Goal: Check status: Check status

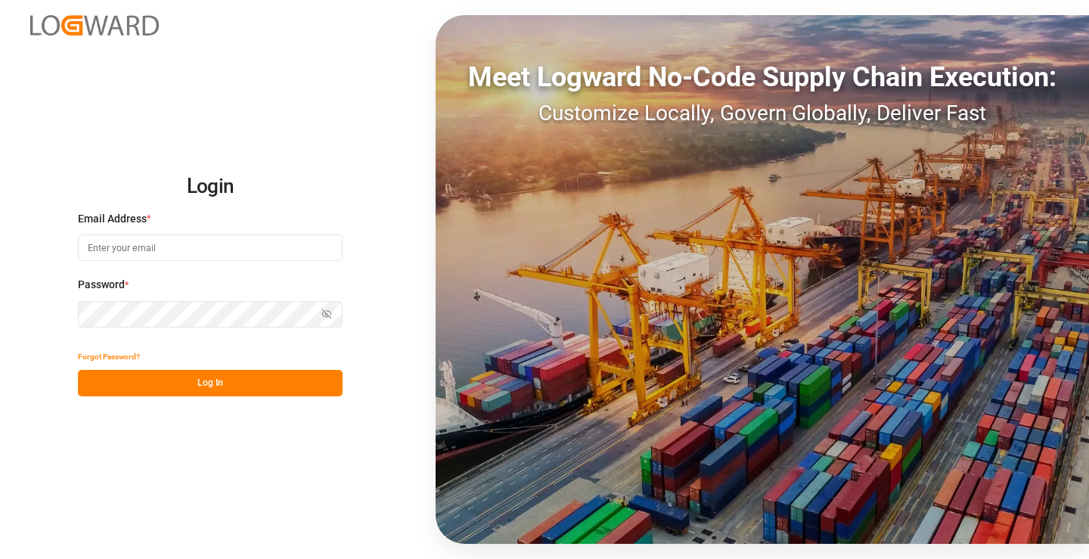
type input "[PERSON_NAME][EMAIL_ADDRESS][DOMAIN_NAME]"
click at [227, 376] on button "Log In" at bounding box center [210, 383] width 265 height 26
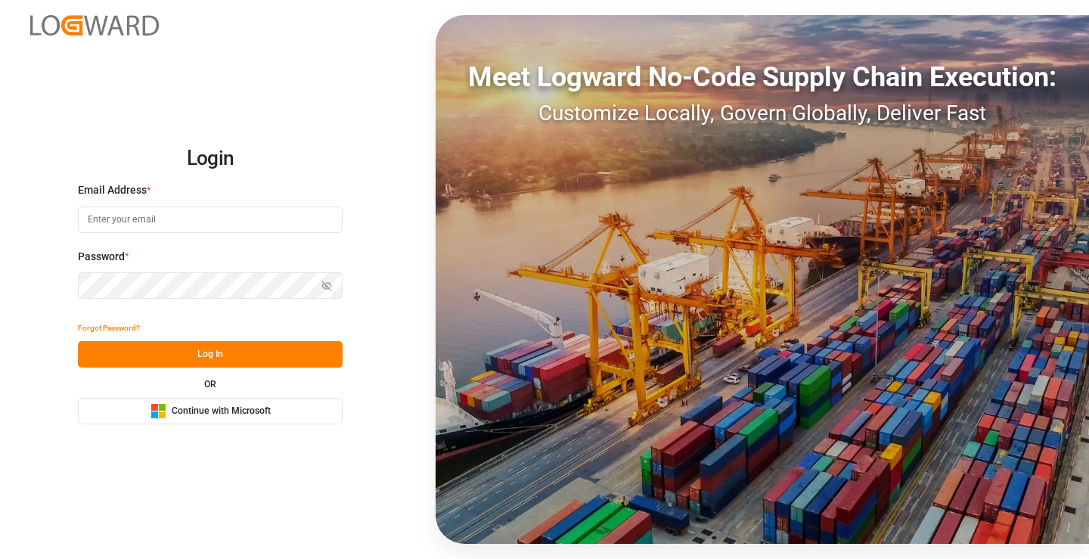
type input "[PERSON_NAME][EMAIL_ADDRESS][DOMAIN_NAME]"
click at [227, 359] on button "Log In" at bounding box center [210, 354] width 265 height 26
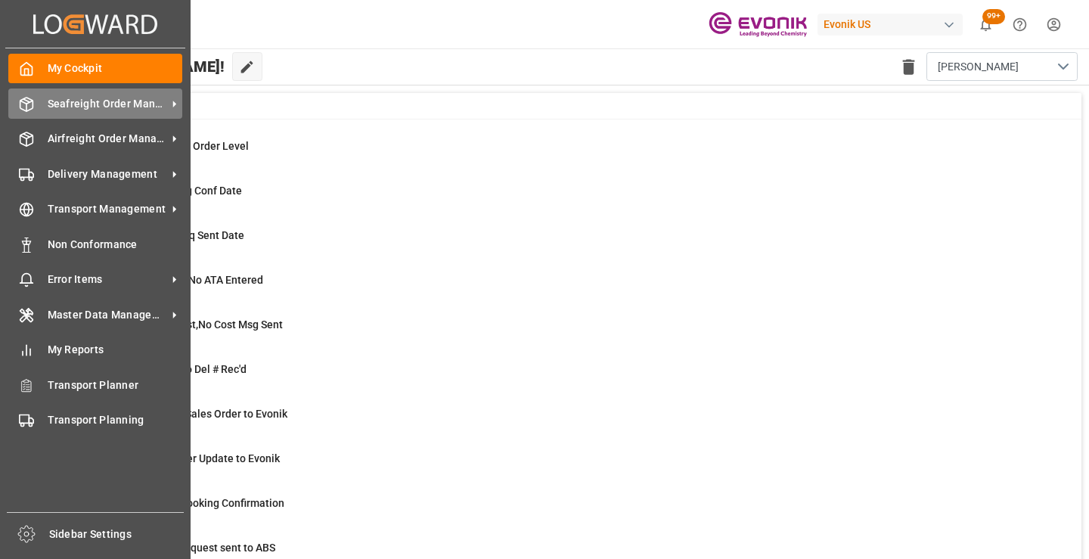
click at [88, 111] on span "Seafreight Order Management" at bounding box center [107, 104] width 119 height 16
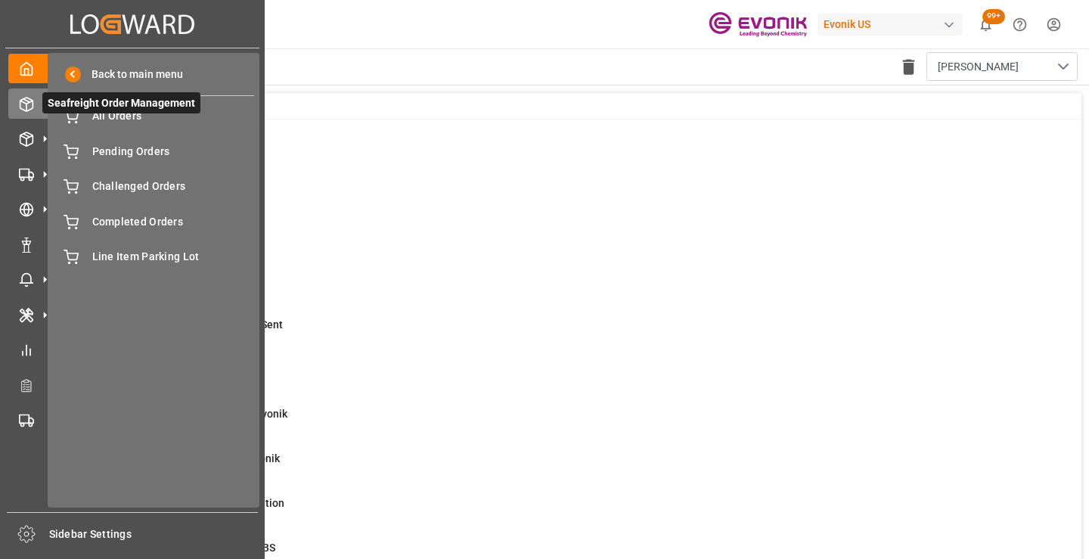
click at [125, 113] on span "Seafreight Order Management" at bounding box center [121, 102] width 158 height 21
click at [155, 115] on span "All Orders" at bounding box center [173, 116] width 163 height 16
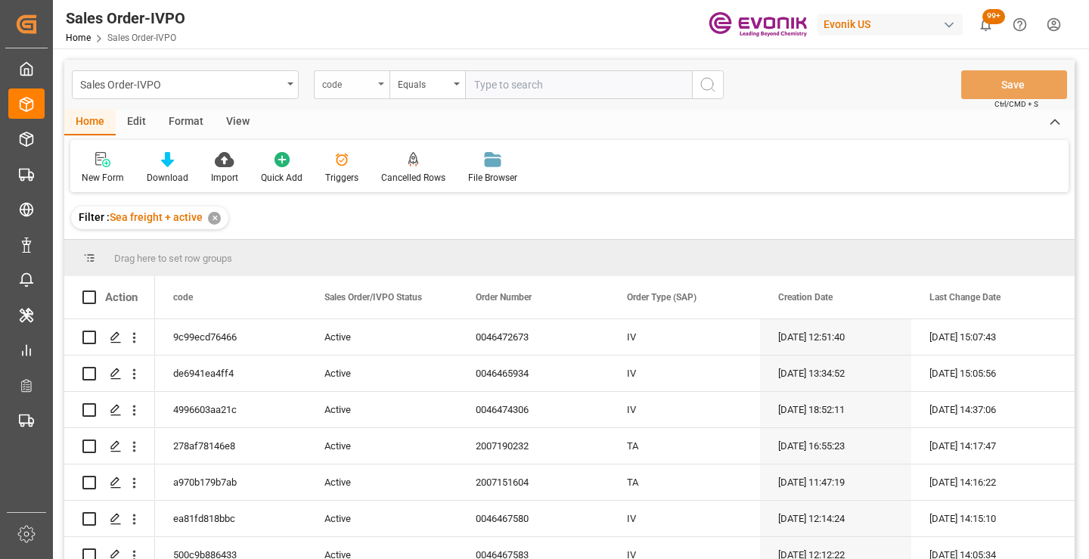
click at [368, 85] on div "code" at bounding box center [347, 82] width 51 height 17
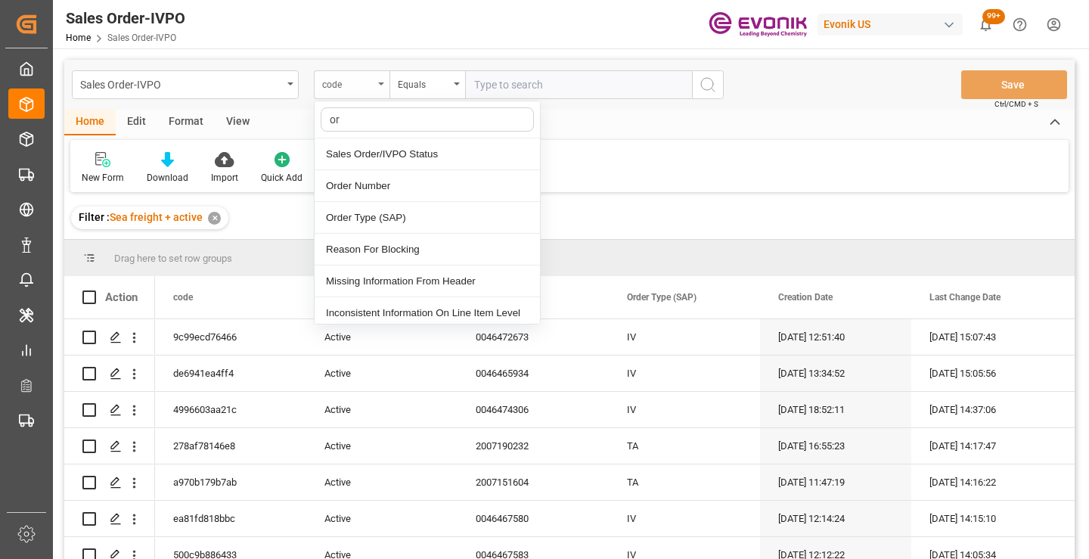
type input "ord"
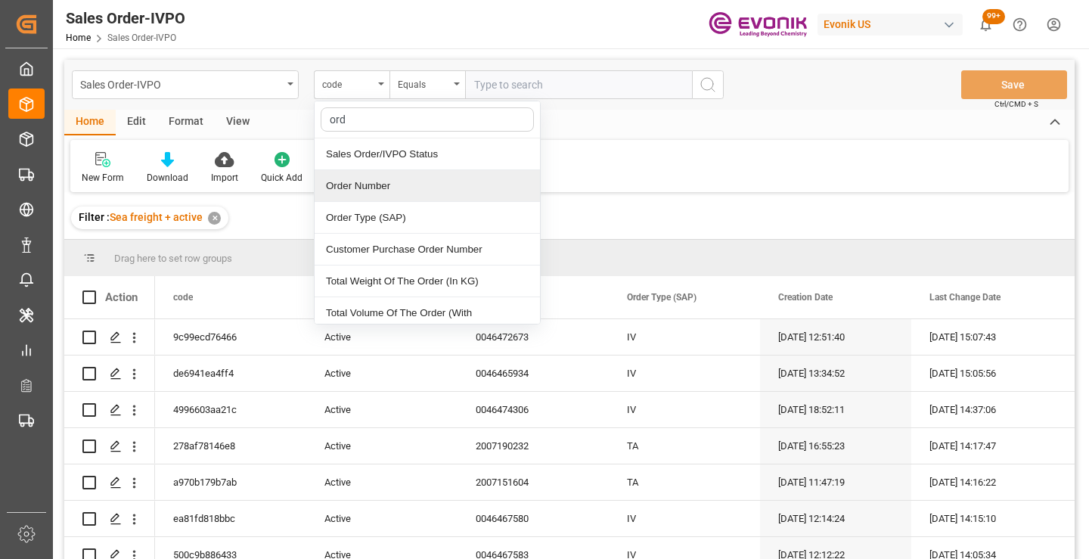
click at [385, 186] on div "Order Number" at bounding box center [426, 186] width 225 height 32
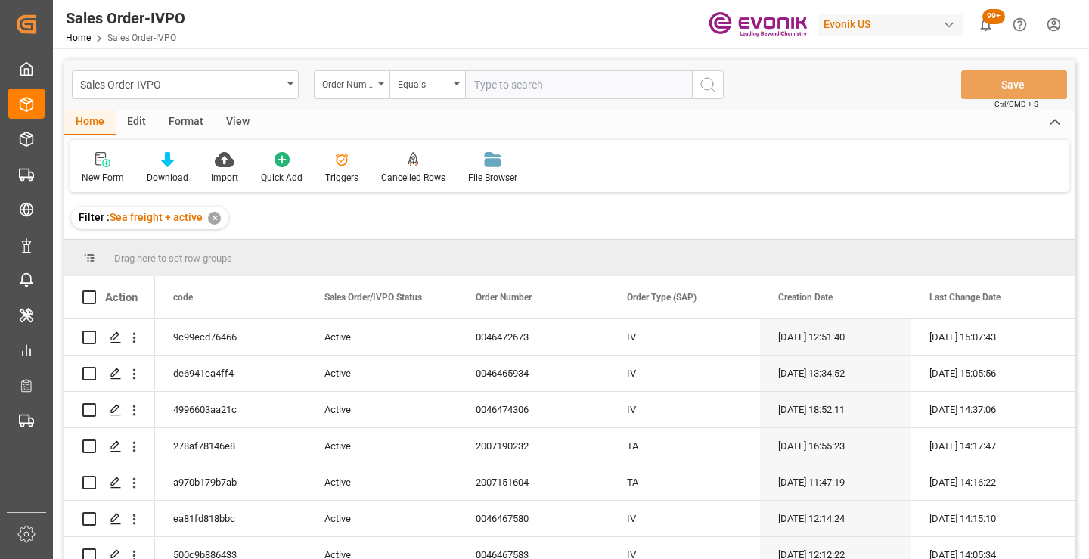
click at [498, 85] on input "text" at bounding box center [578, 84] width 227 height 29
paste input "2007054875"
type input "2007054875"
click at [708, 87] on icon "search button" at bounding box center [708, 85] width 18 height 18
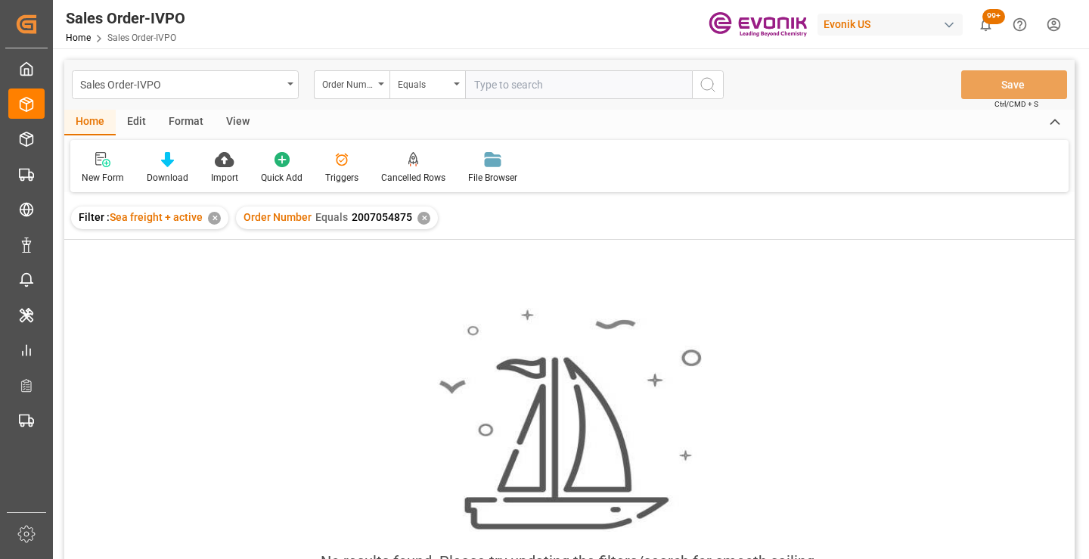
click at [423, 220] on div "✕" at bounding box center [423, 218] width 13 height 13
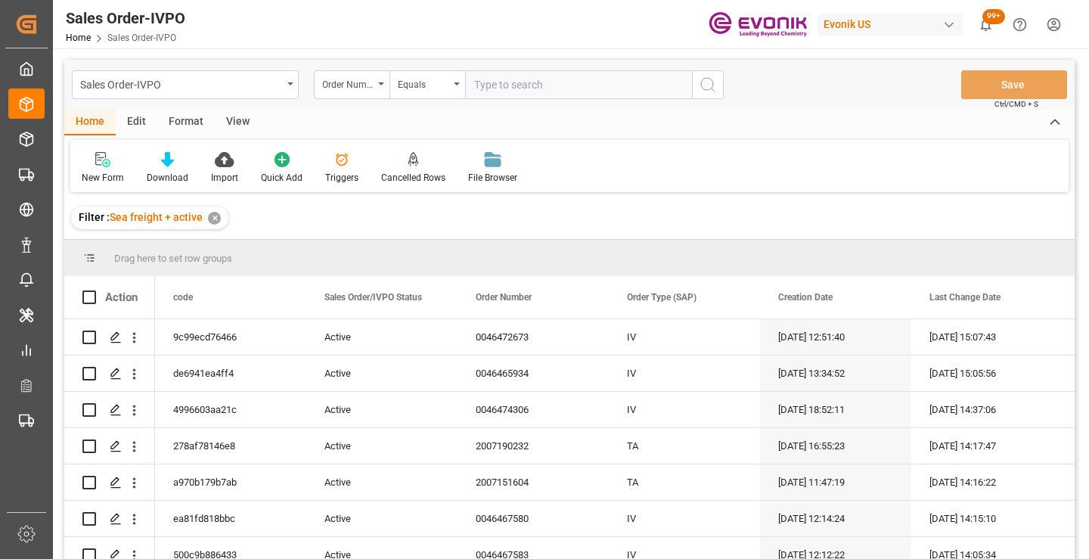
click at [279, 88] on div "Sales Order-IVPO" at bounding box center [181, 83] width 202 height 19
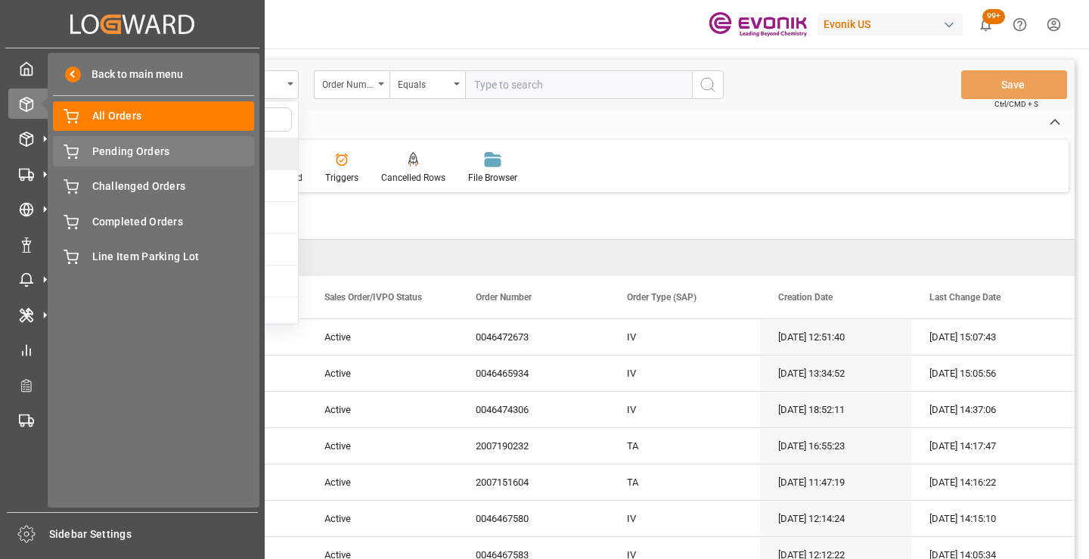
click at [118, 153] on span "Pending Orders" at bounding box center [173, 152] width 163 height 16
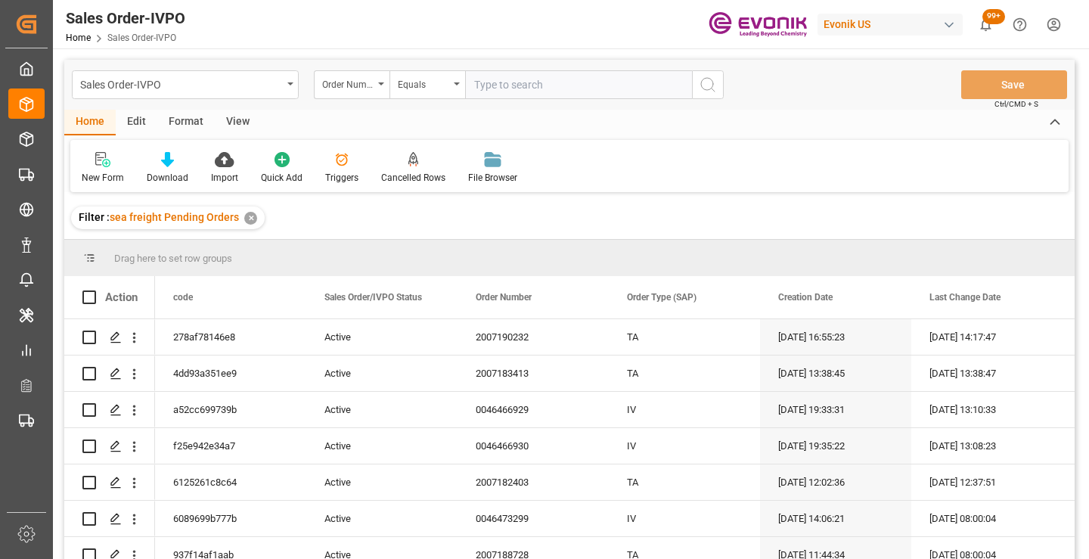
click at [524, 85] on input "text" at bounding box center [578, 84] width 227 height 29
paste input "2007054875"
type input "2007054875"
click at [711, 88] on circle "search button" at bounding box center [707, 84] width 12 height 12
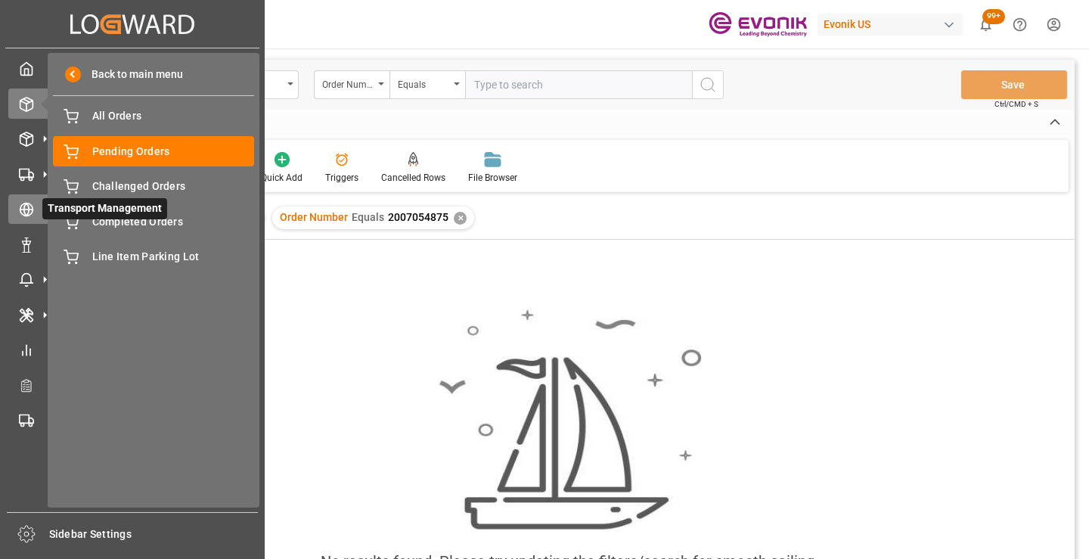
click at [36, 197] on div "Transport Management Transport Management" at bounding box center [132, 208] width 248 height 29
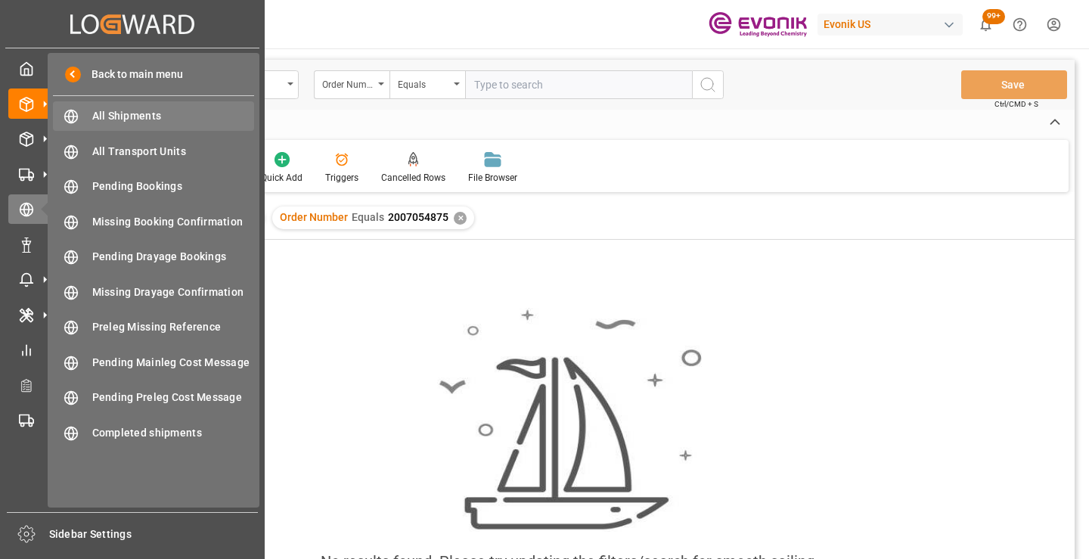
click at [137, 116] on span "All Shipments" at bounding box center [173, 116] width 163 height 16
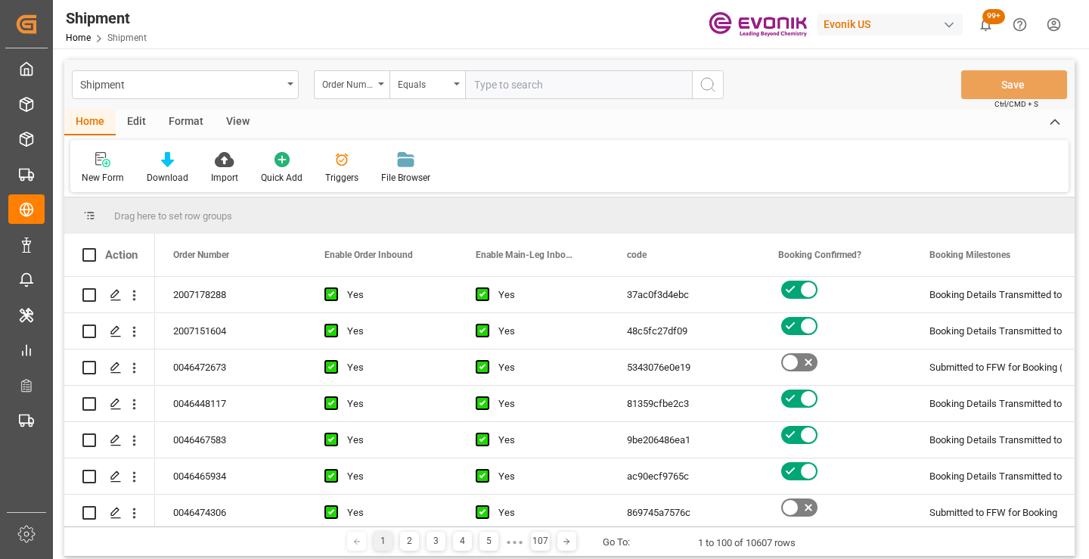
click at [500, 82] on input "text" at bounding box center [578, 84] width 227 height 29
paste input "2007054875"
type input "2007054875"
click at [709, 82] on icon "search button" at bounding box center [708, 85] width 18 height 18
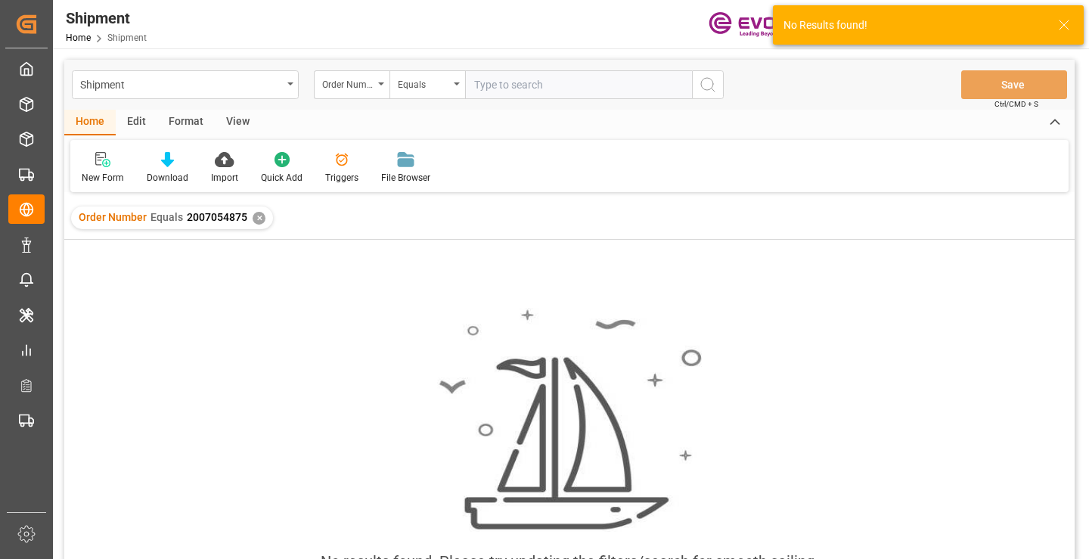
click at [259, 218] on div "✕" at bounding box center [259, 218] width 13 height 13
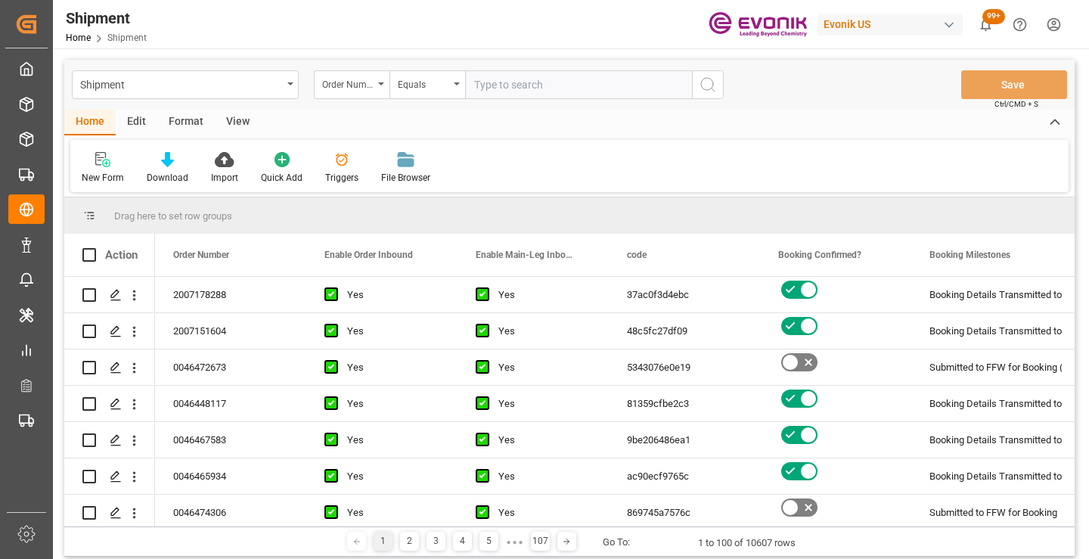
click at [284, 86] on div "Shipment" at bounding box center [185, 84] width 227 height 29
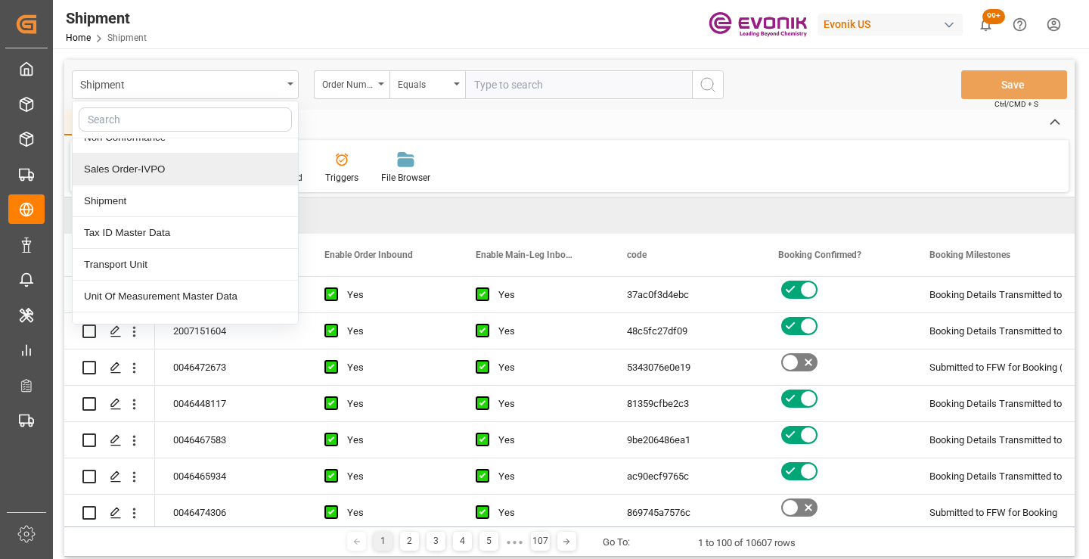
scroll to position [323, 0]
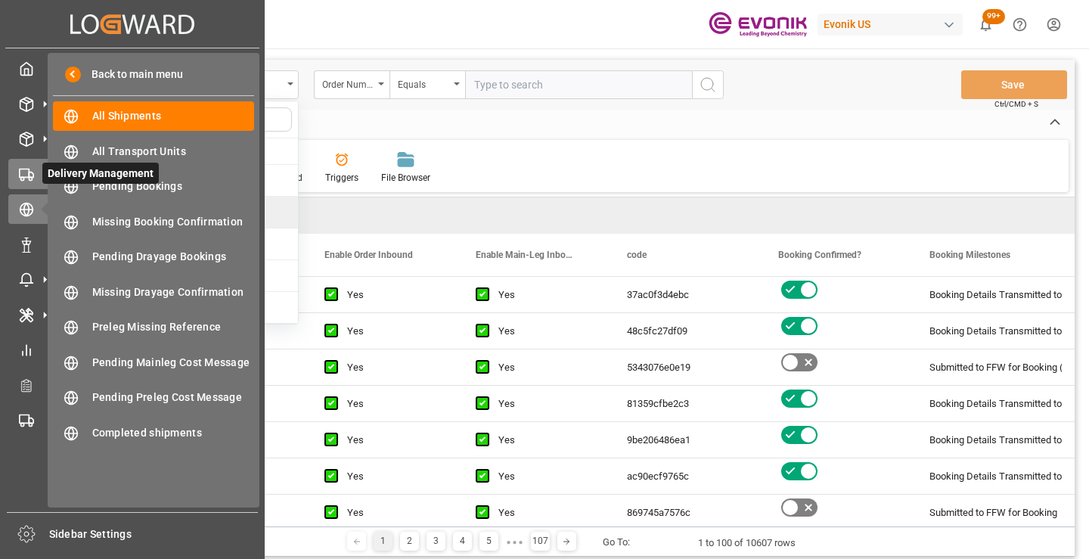
click at [33, 175] on icon at bounding box center [26, 174] width 15 height 15
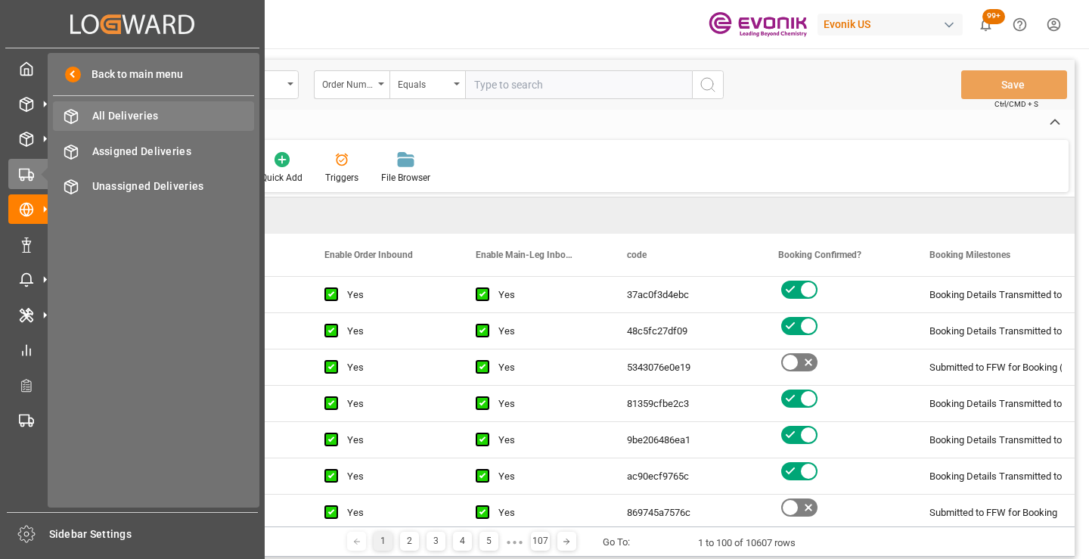
click at [142, 116] on span "All Deliveries" at bounding box center [173, 116] width 163 height 16
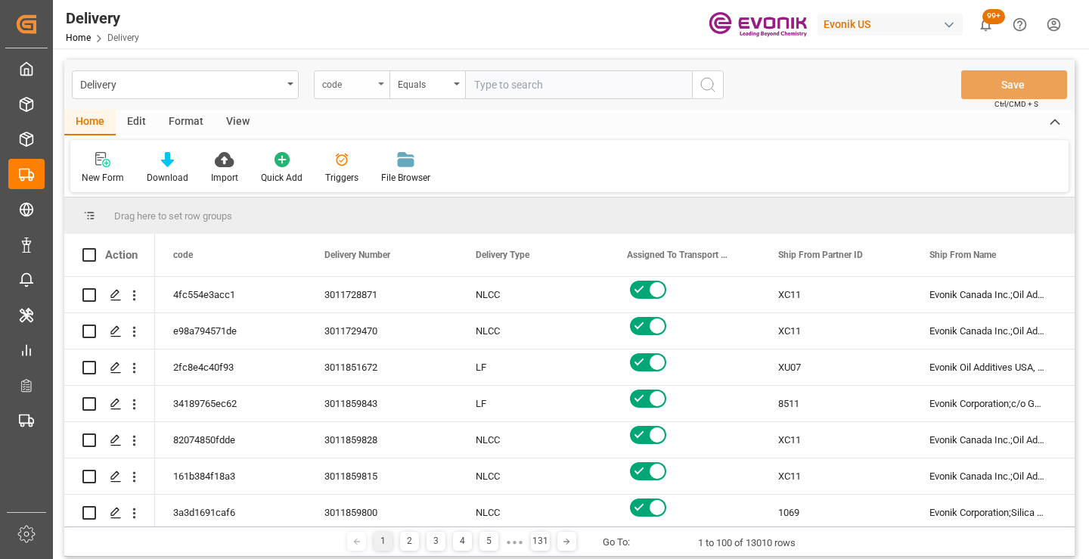
click at [358, 85] on div "code" at bounding box center [347, 82] width 51 height 17
type input "order"
click at [383, 179] on div "Order Number" at bounding box center [426, 186] width 225 height 32
click at [519, 86] on input "text" at bounding box center [578, 84] width 227 height 29
paste input "2007054875"
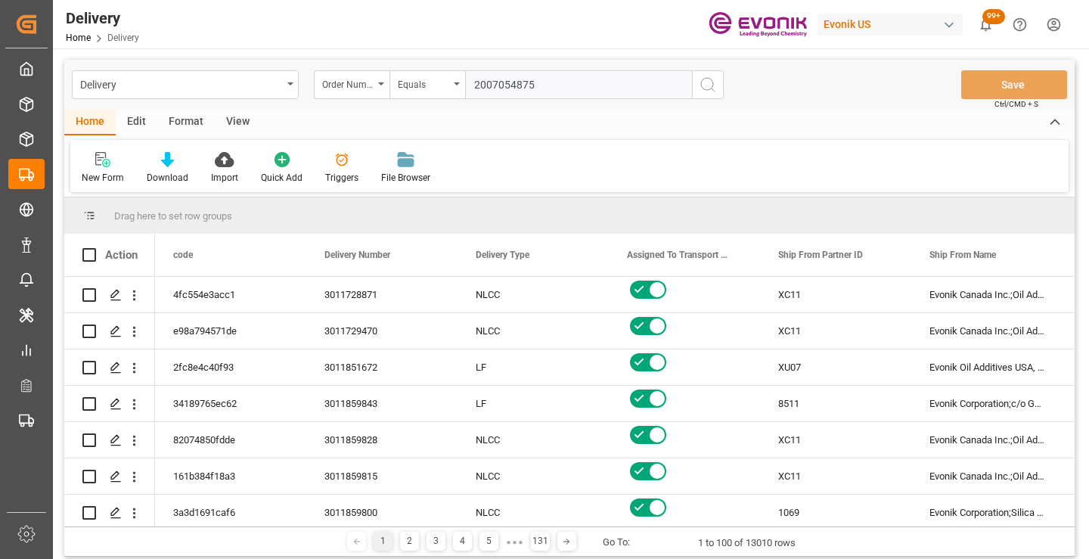
type input "2007054875"
click at [704, 82] on icon "search button" at bounding box center [708, 85] width 18 height 18
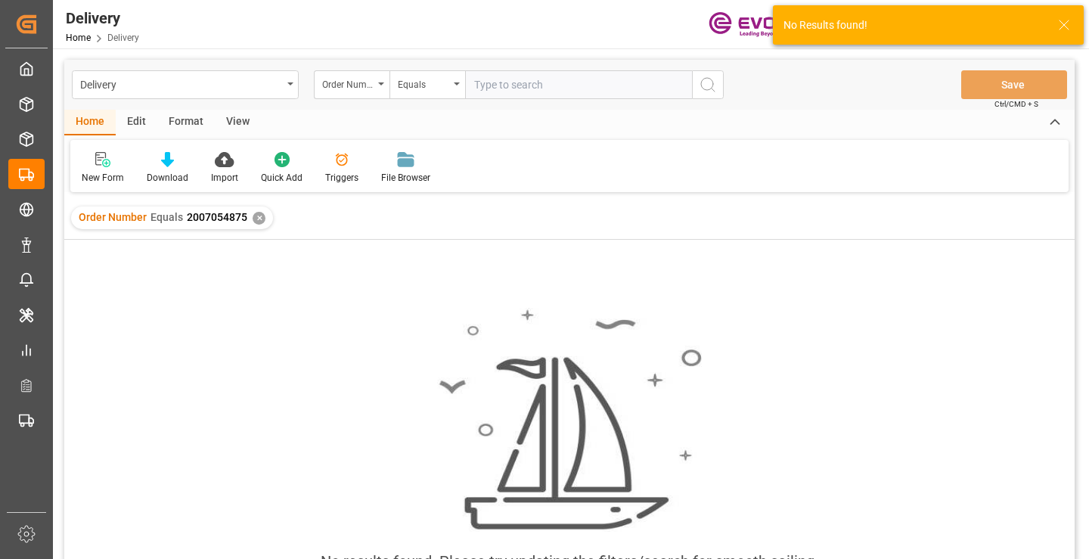
click at [259, 218] on div "✕" at bounding box center [259, 218] width 13 height 13
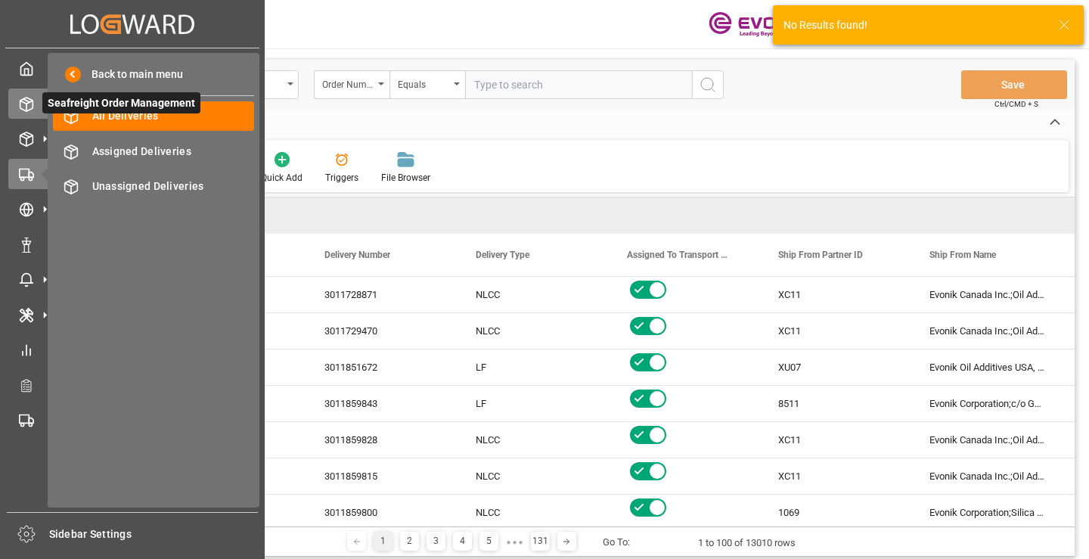
click at [27, 96] on div at bounding box center [21, 104] width 26 height 16
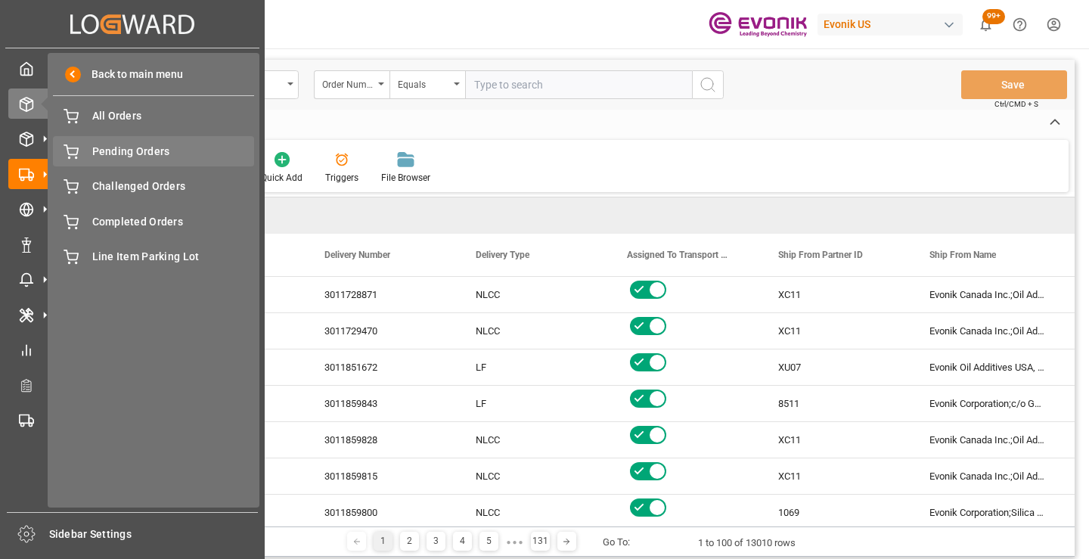
click at [125, 152] on span "Pending Orders" at bounding box center [173, 152] width 163 height 16
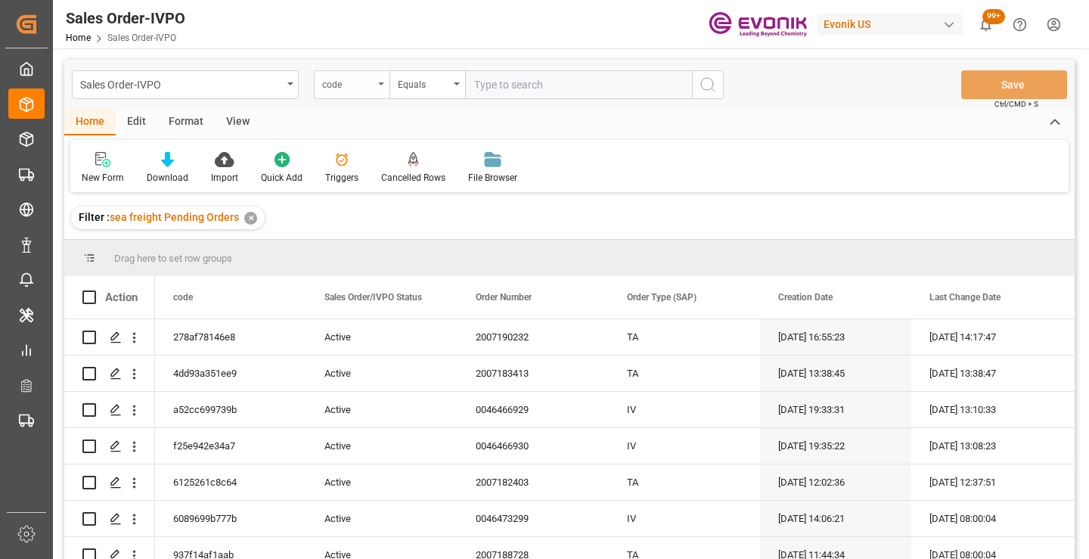
click at [357, 89] on div "code" at bounding box center [347, 82] width 51 height 17
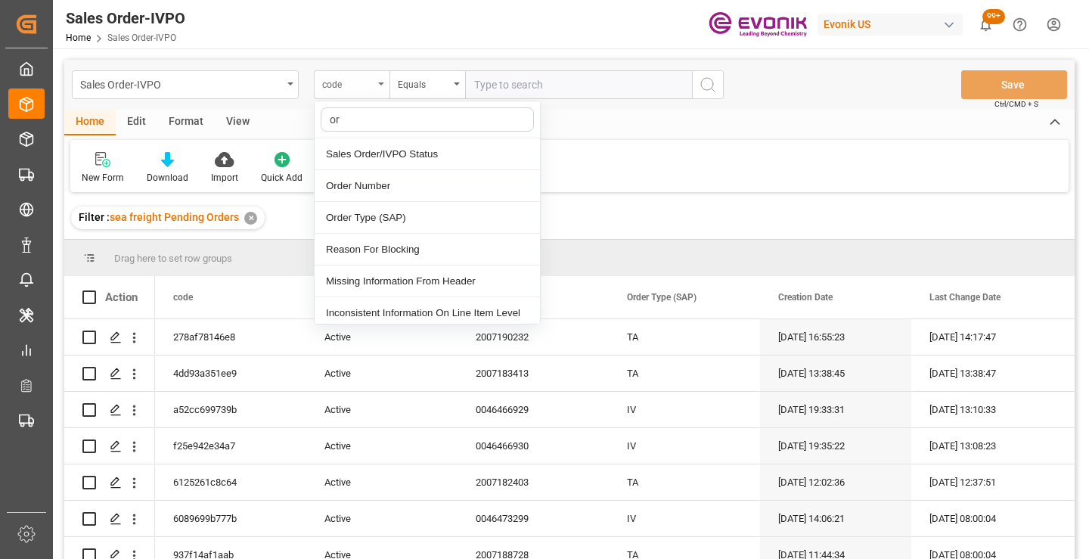
type input "ord"
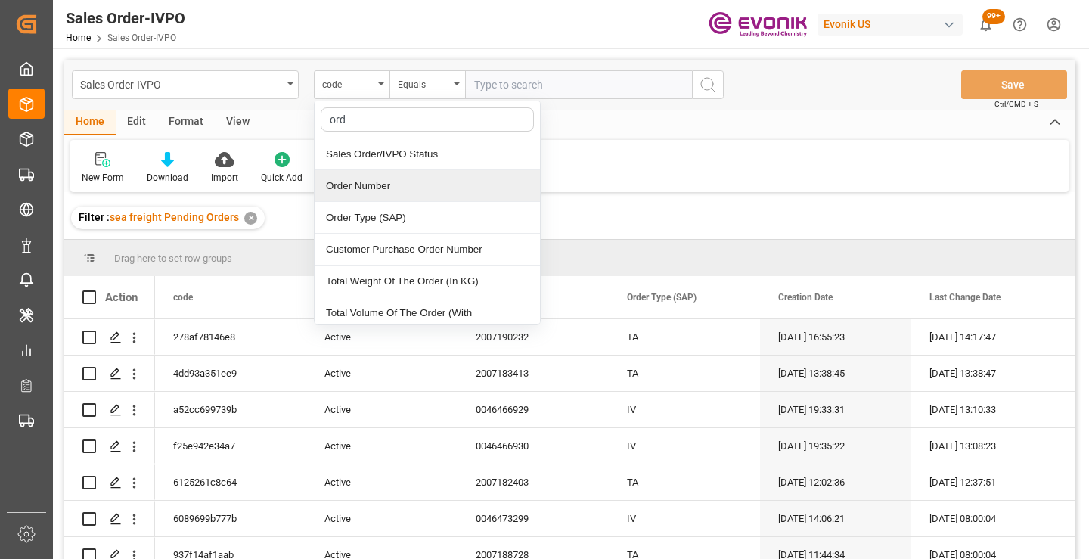
click at [368, 187] on div "Order Number" at bounding box center [426, 186] width 225 height 32
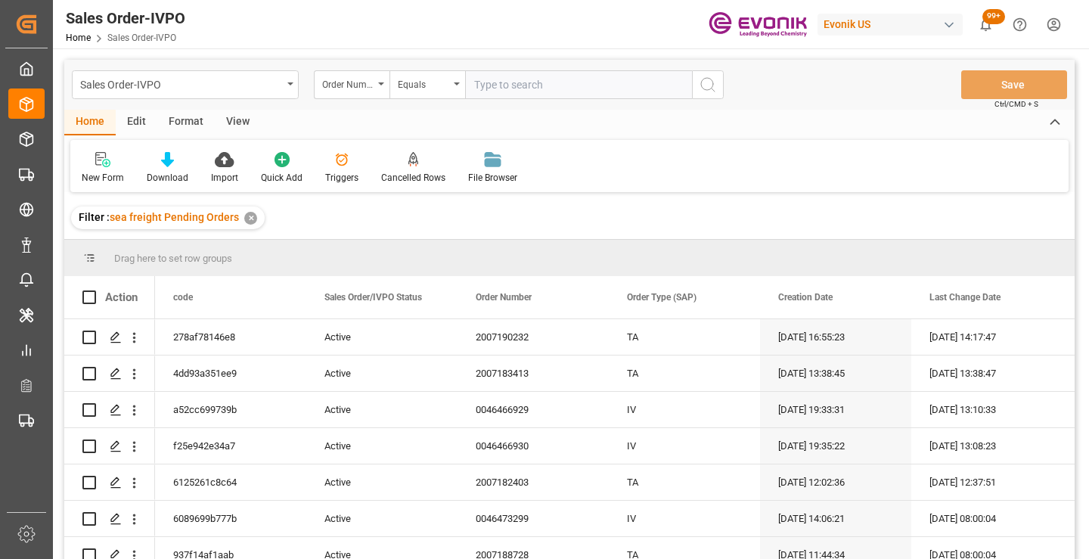
click at [543, 85] on input "text" at bounding box center [578, 84] width 227 height 29
paste input "2007054875"
type input "2007054875"
click at [699, 78] on icon "search button" at bounding box center [708, 85] width 18 height 18
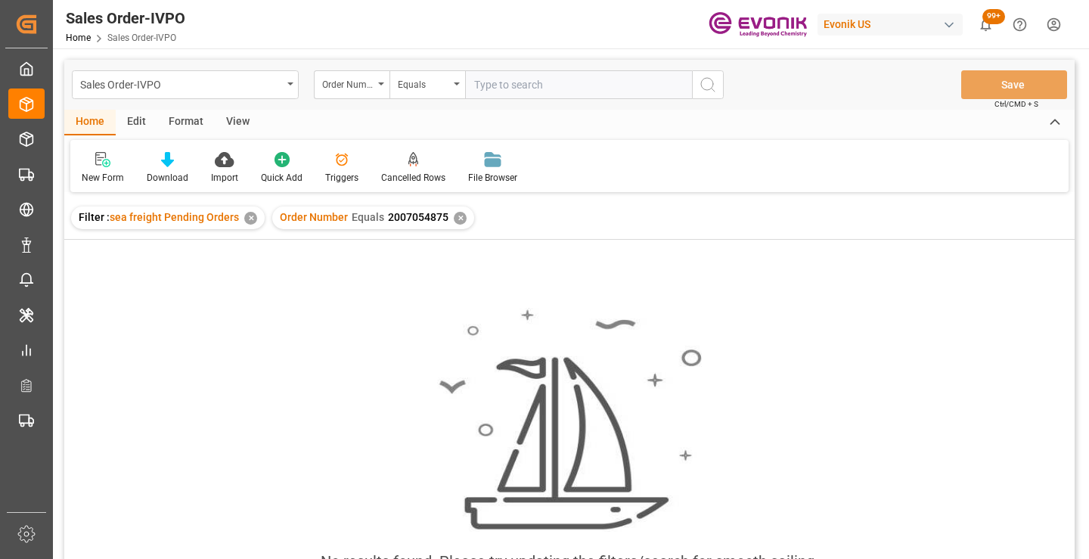
click at [457, 219] on div "✕" at bounding box center [460, 218] width 13 height 13
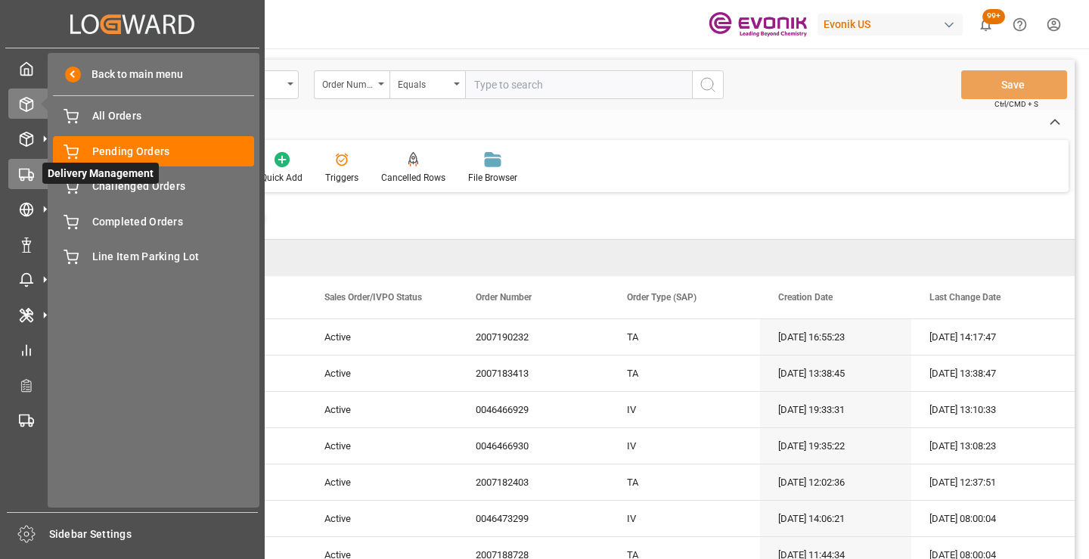
click at [24, 167] on icon at bounding box center [26, 174] width 15 height 15
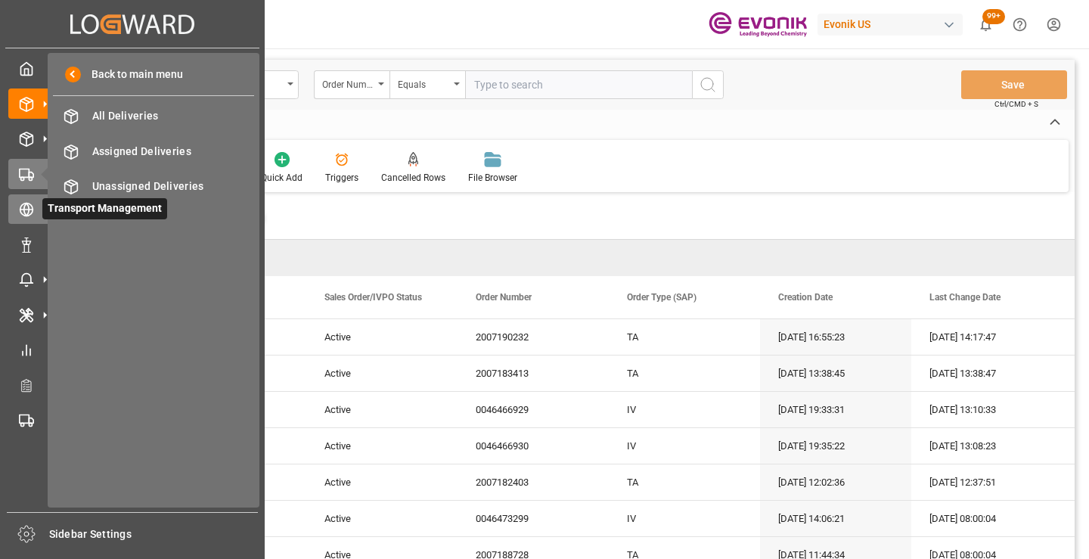
click at [26, 215] on icon at bounding box center [26, 209] width 5 height 13
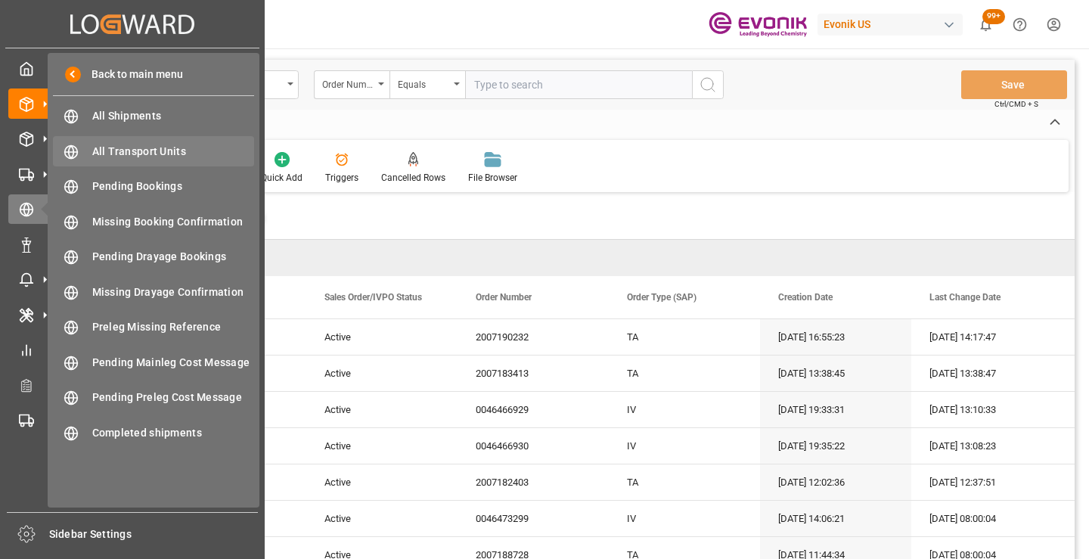
click at [133, 151] on span "All Transport Units" at bounding box center [173, 152] width 163 height 16
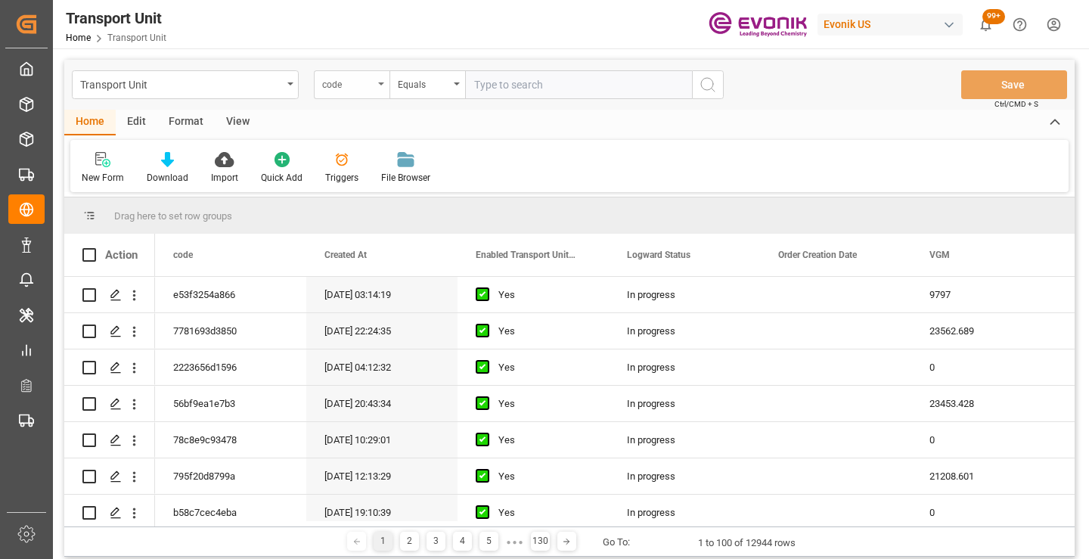
click at [366, 84] on div "code" at bounding box center [347, 82] width 51 height 17
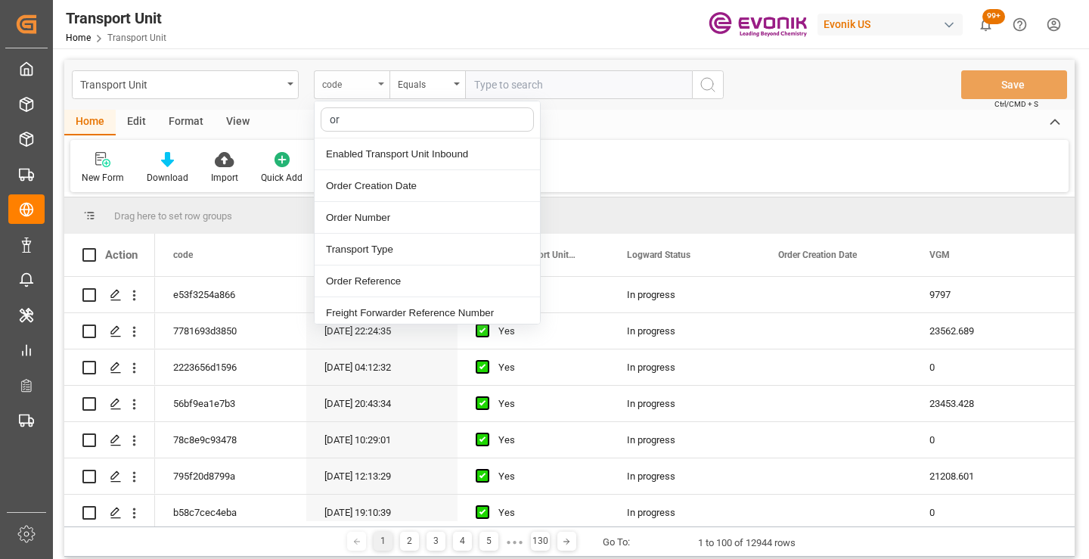
type input "ord"
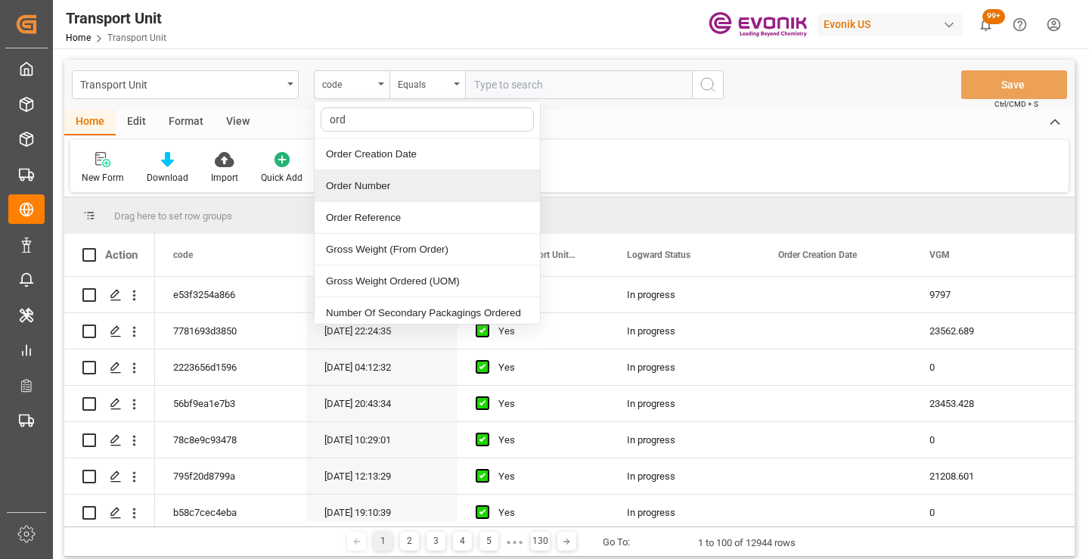
click at [349, 190] on div "Order Number" at bounding box center [426, 186] width 225 height 32
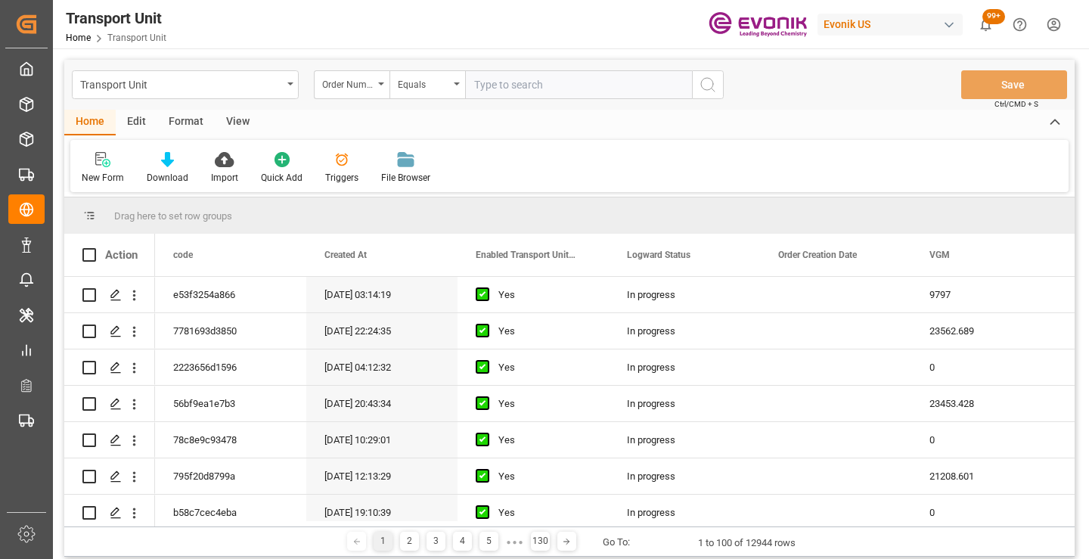
click at [500, 91] on input "text" at bounding box center [578, 84] width 227 height 29
paste input "2007054875"
type input "2007054875"
click at [702, 87] on circle "search button" at bounding box center [707, 84] width 12 height 12
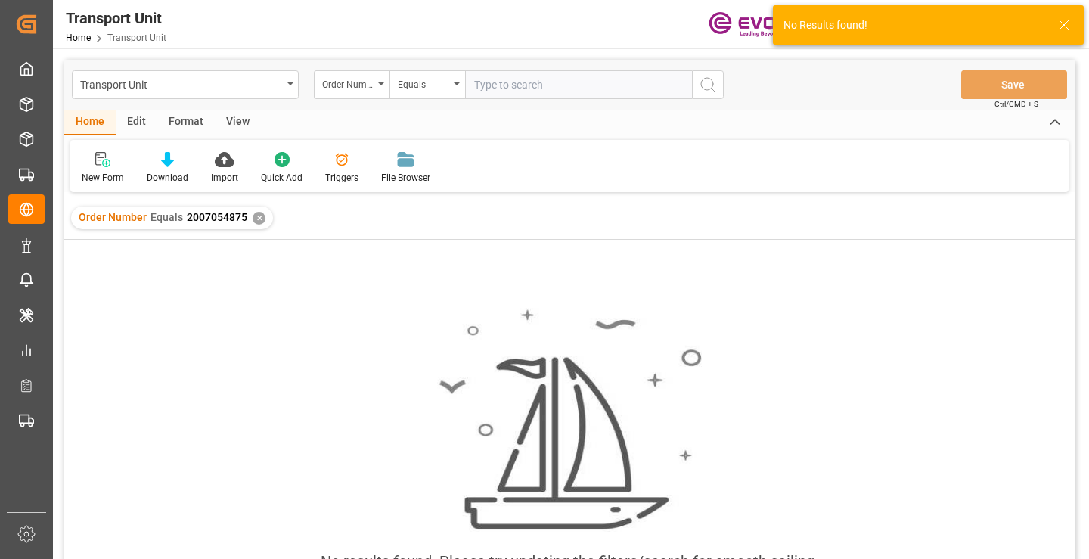
click at [259, 220] on div "✕" at bounding box center [259, 218] width 13 height 13
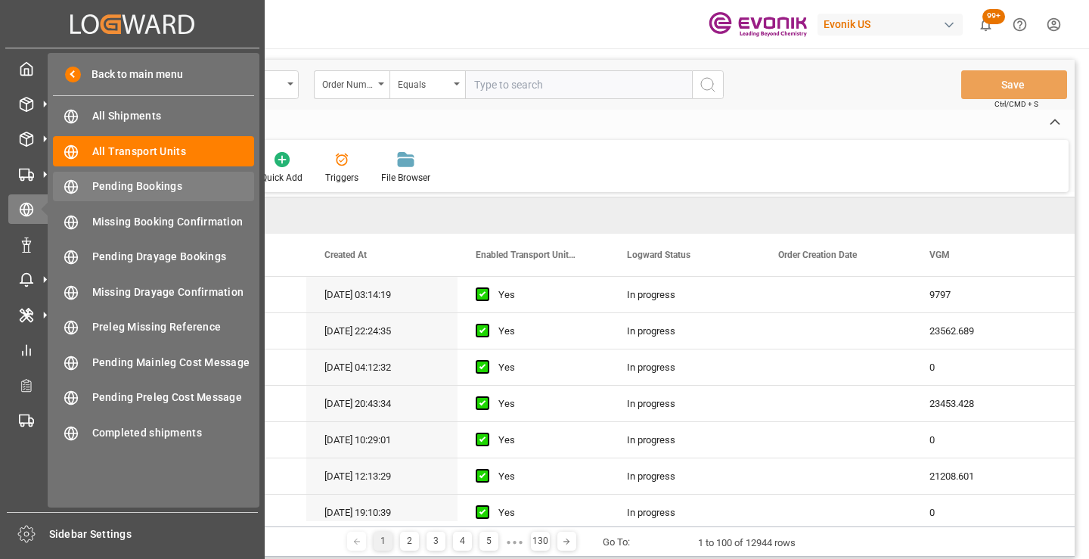
click at [119, 183] on span "Pending Bookings" at bounding box center [173, 186] width 163 height 16
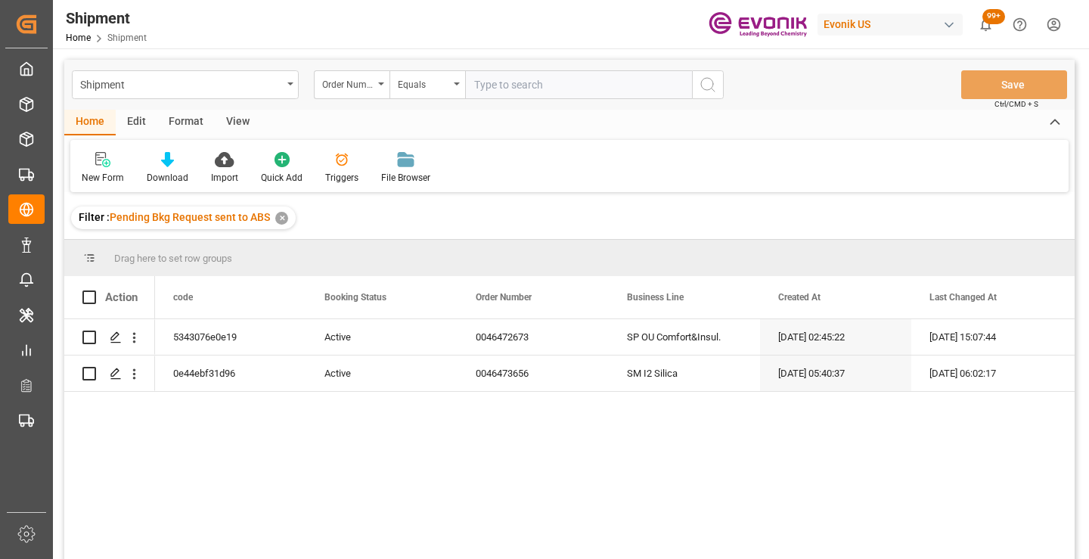
click at [501, 88] on input "text" at bounding box center [578, 84] width 227 height 29
paste input "2007054875"
type input "2007054875"
click at [705, 80] on icon "search button" at bounding box center [708, 85] width 18 height 18
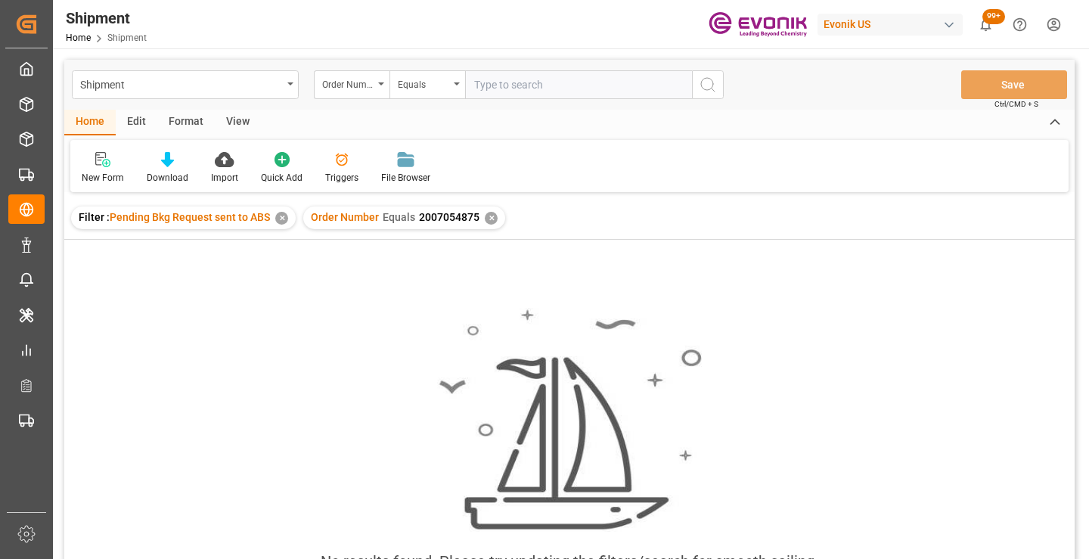
click at [491, 219] on div "✕" at bounding box center [491, 218] width 13 height 13
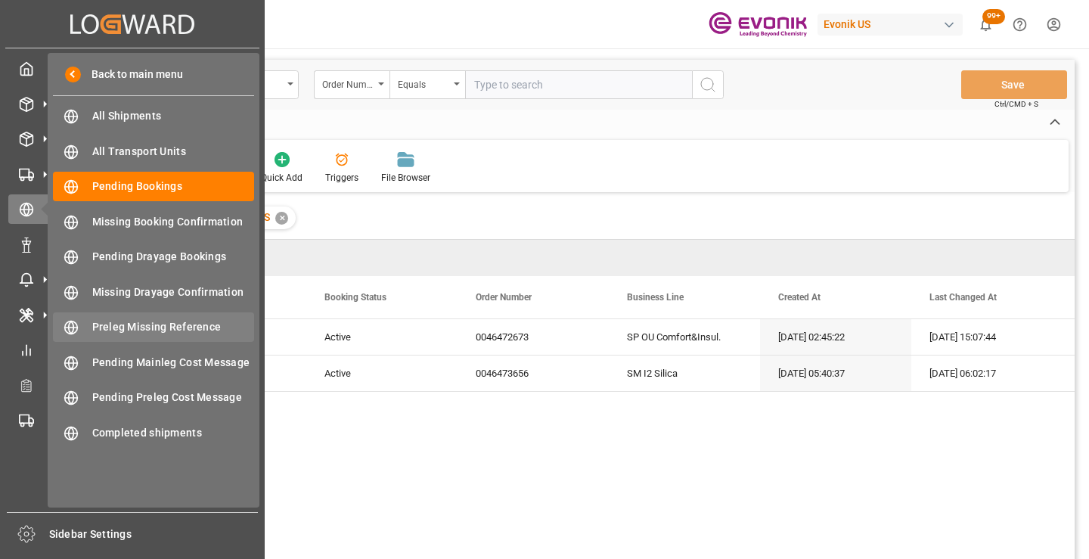
click at [169, 331] on span "Preleg Missing Reference" at bounding box center [173, 327] width 163 height 16
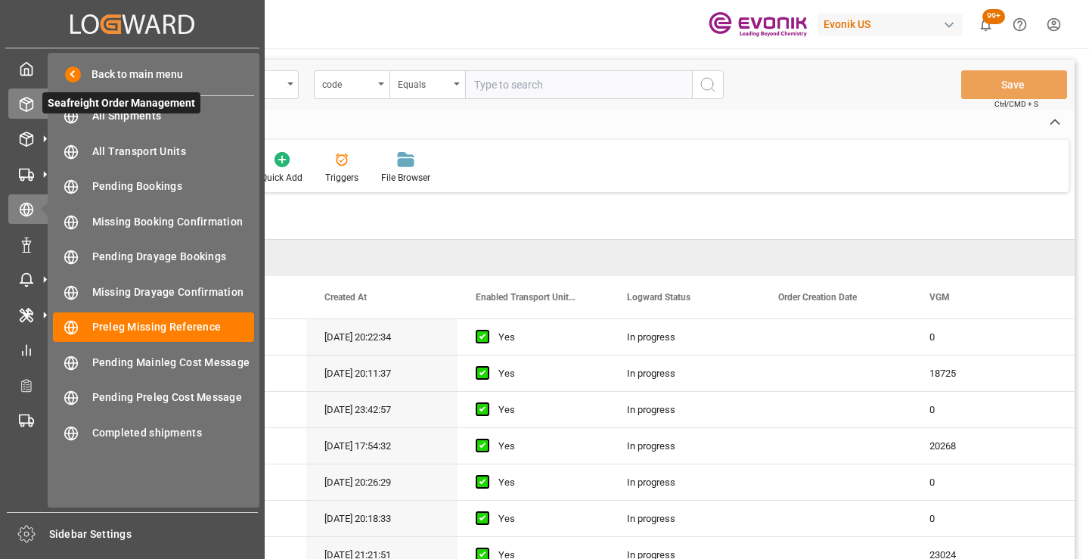
click at [22, 107] on icon at bounding box center [26, 104] width 15 height 15
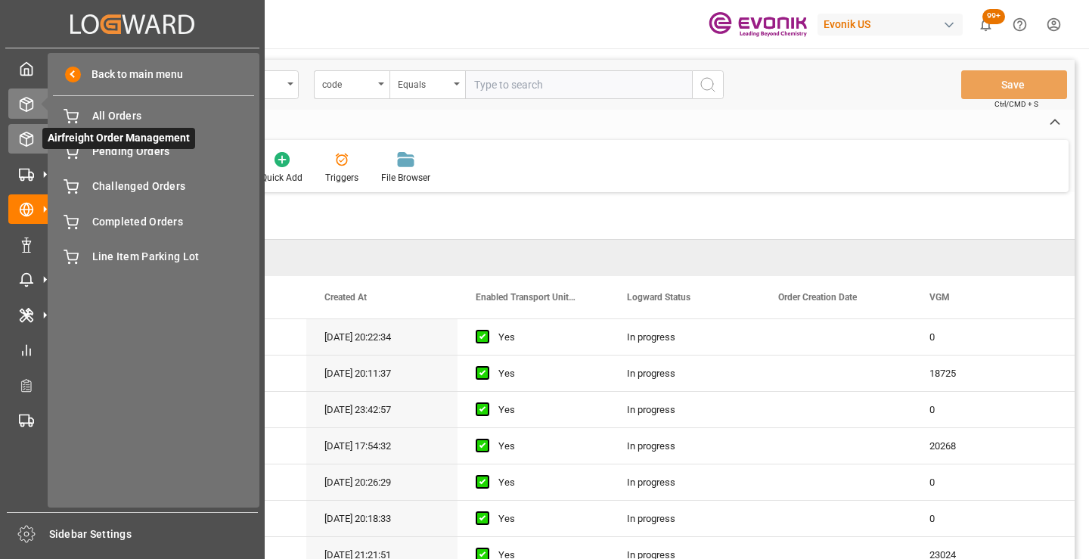
click at [21, 132] on icon at bounding box center [26, 139] width 15 height 15
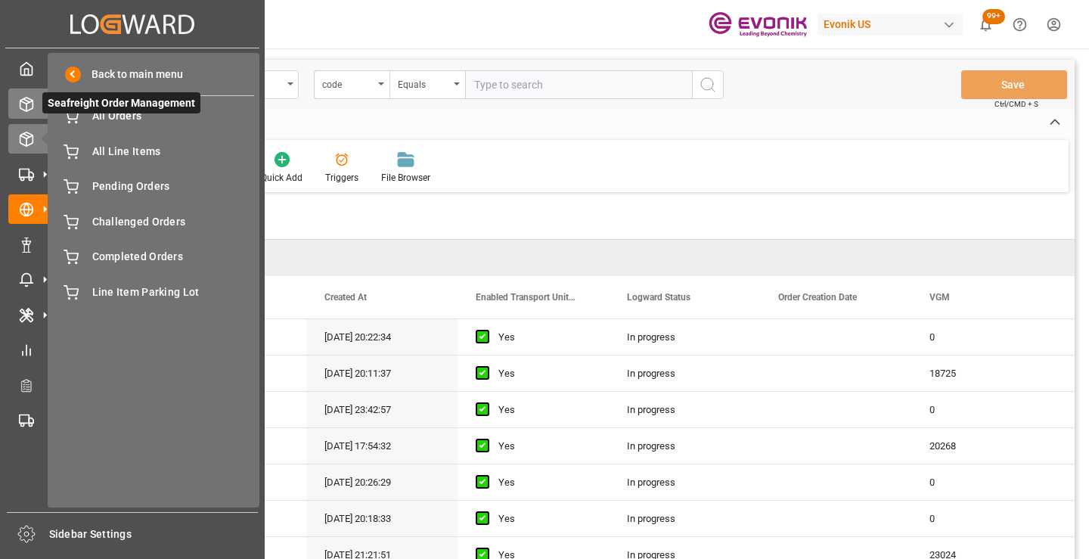
click at [34, 115] on div "Seafreight Order Management Seafreight Order Management" at bounding box center [132, 102] width 248 height 29
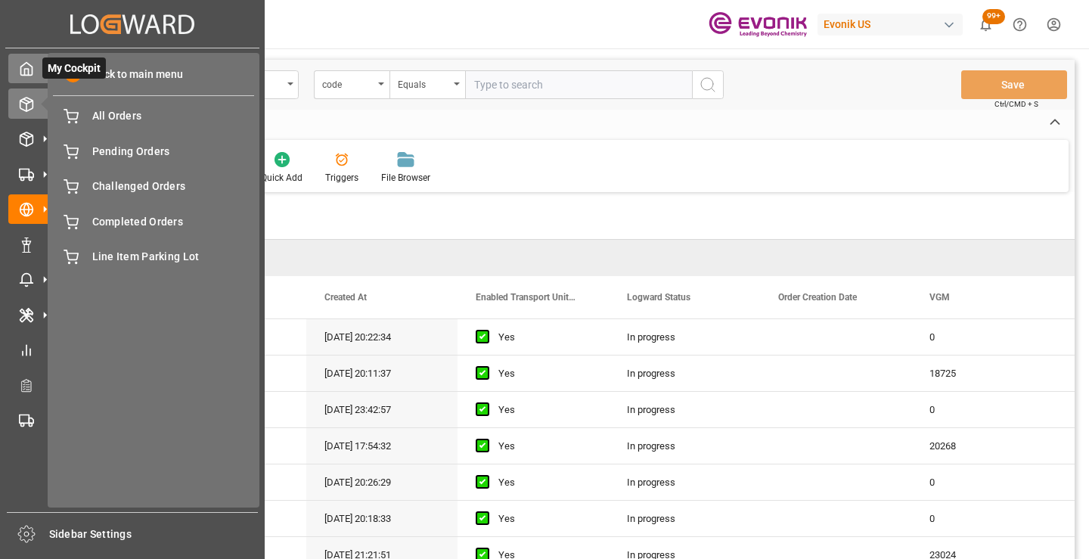
click at [33, 66] on icon at bounding box center [26, 68] width 15 height 15
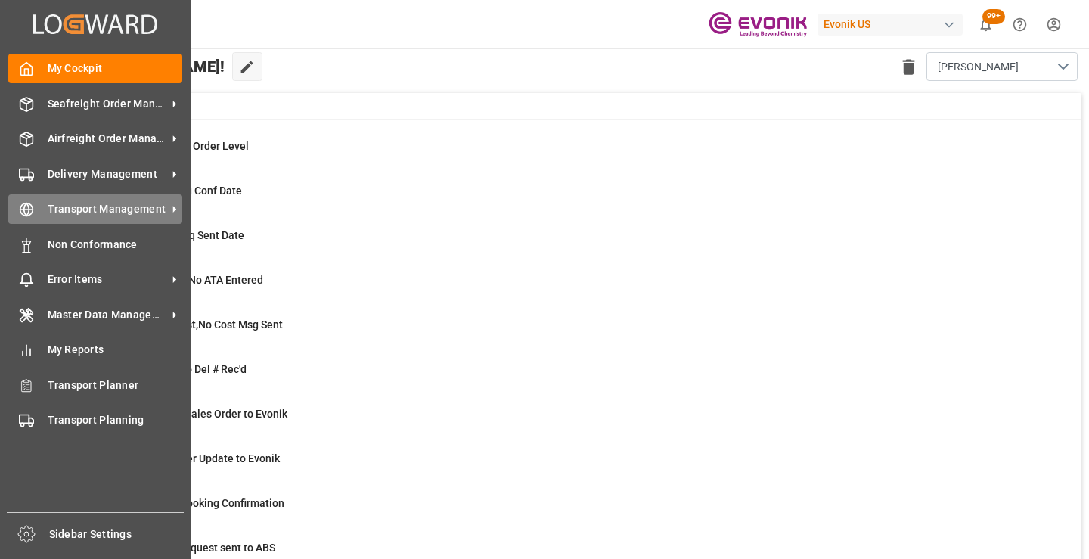
click at [20, 209] on circle at bounding box center [26, 209] width 13 height 13
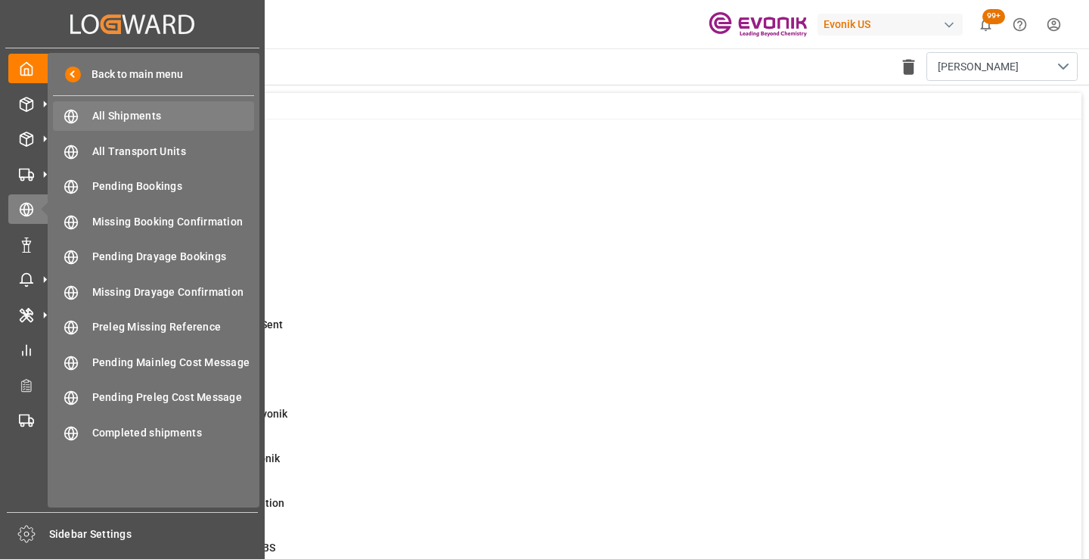
click at [118, 116] on span "All Shipments" at bounding box center [173, 116] width 163 height 16
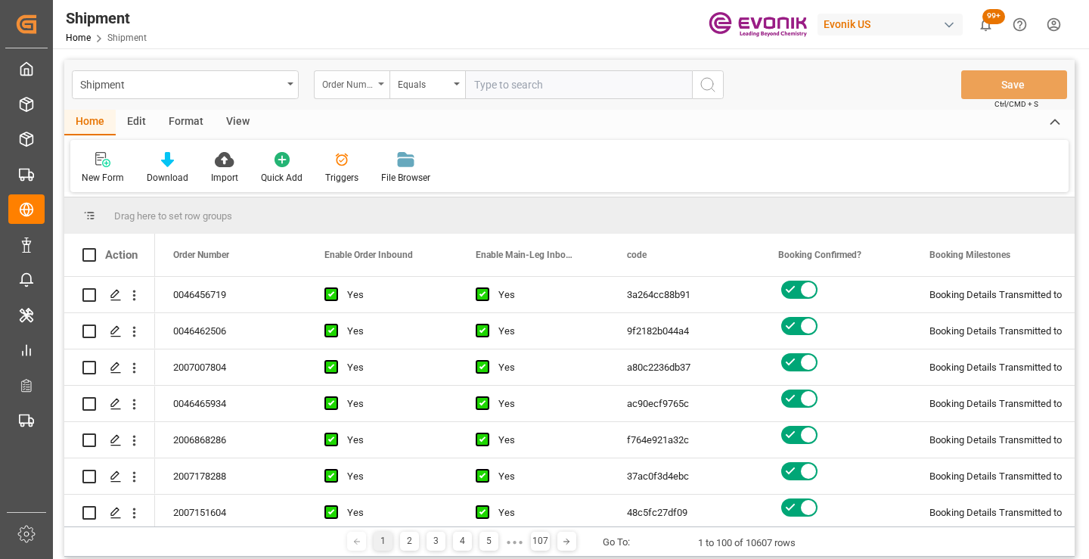
click at [354, 85] on div "Order Number" at bounding box center [347, 82] width 51 height 17
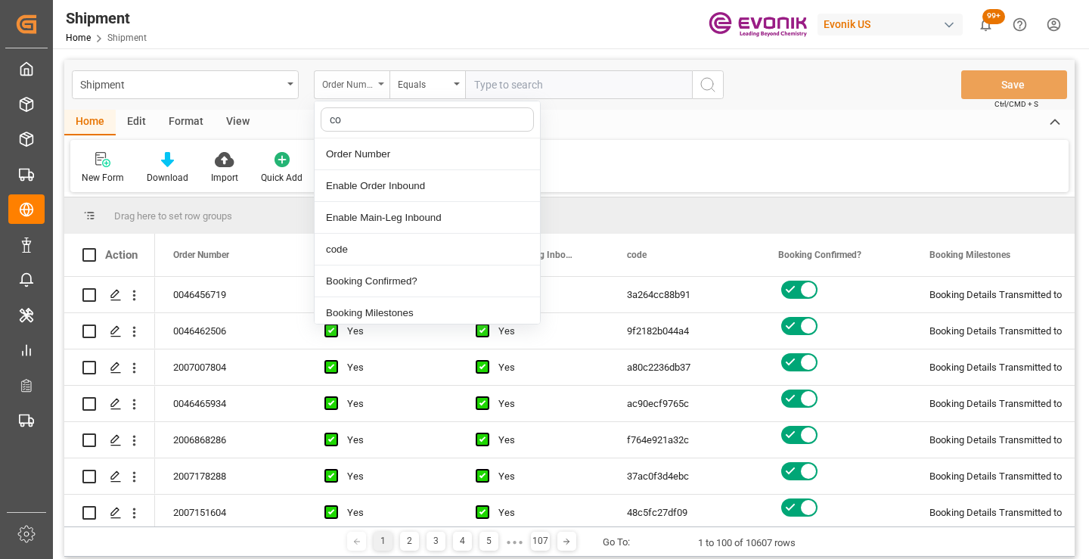
type input "cod"
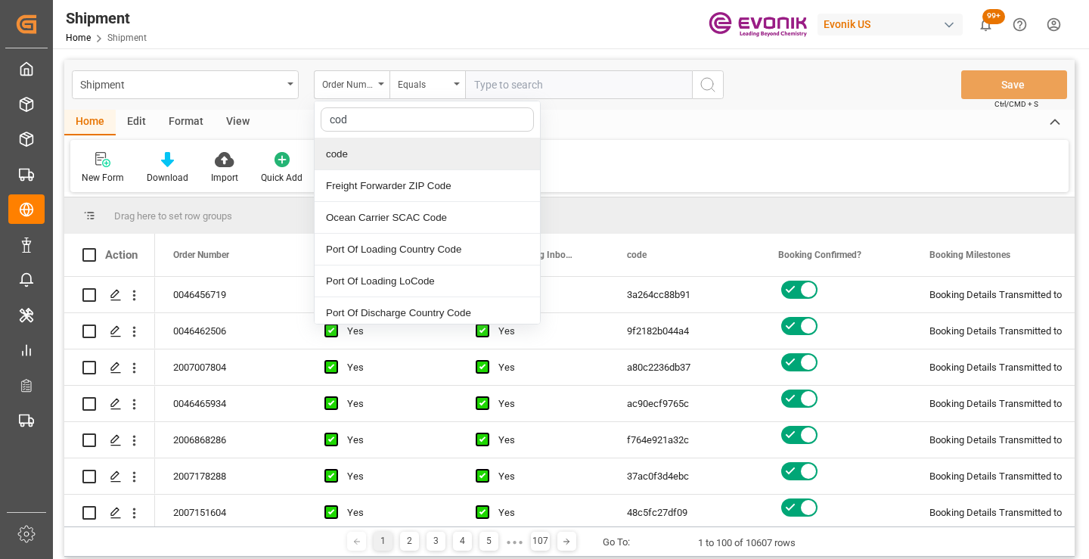
click at [367, 153] on div "code" at bounding box center [426, 154] width 225 height 32
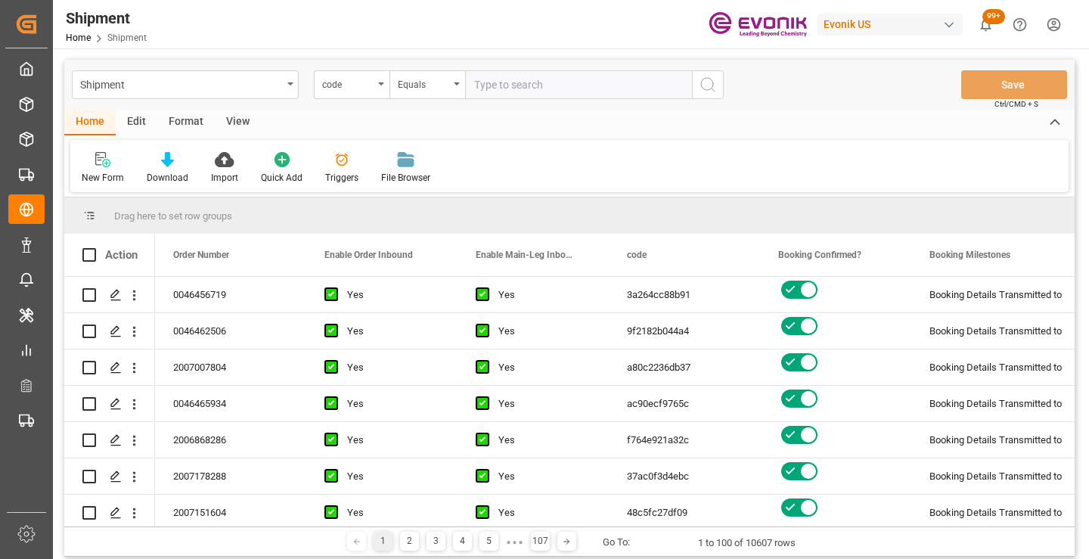
click at [503, 85] on input "text" at bounding box center [578, 84] width 227 height 29
paste input "c1d086cee7eb"
type input "c1d086cee7eb"
click at [711, 85] on icon "search button" at bounding box center [708, 85] width 18 height 18
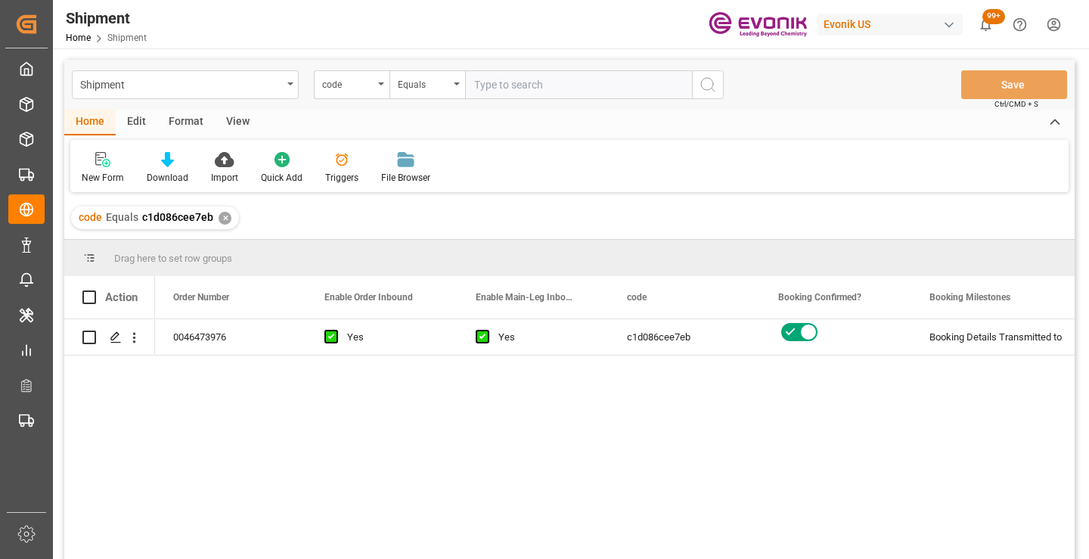
click at [553, 390] on div "0046473976 Yes Yes c1d086cee7eb Booking Details Transmitted to SAP Active No" at bounding box center [614, 443] width 919 height 249
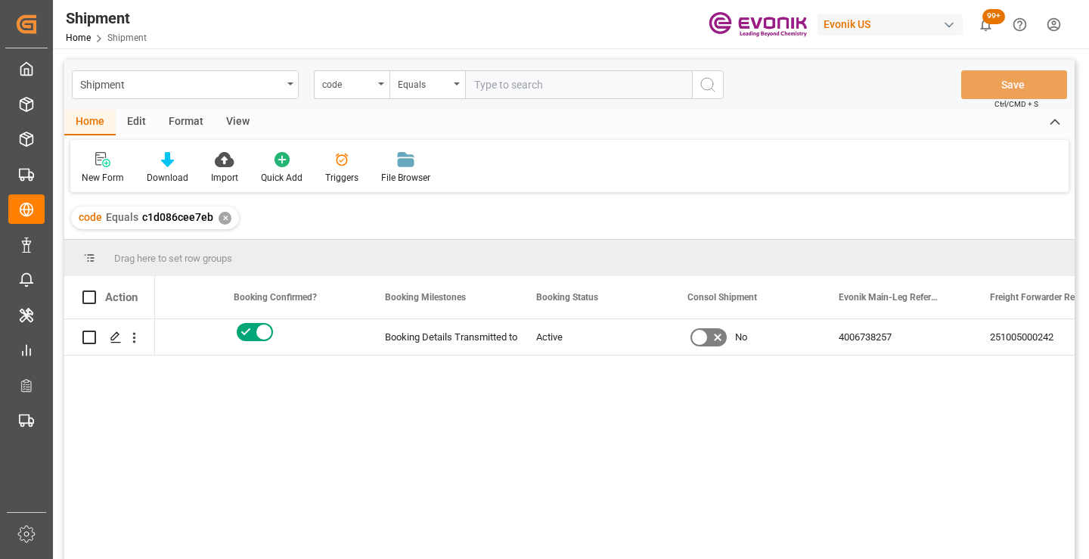
scroll to position [0, 575]
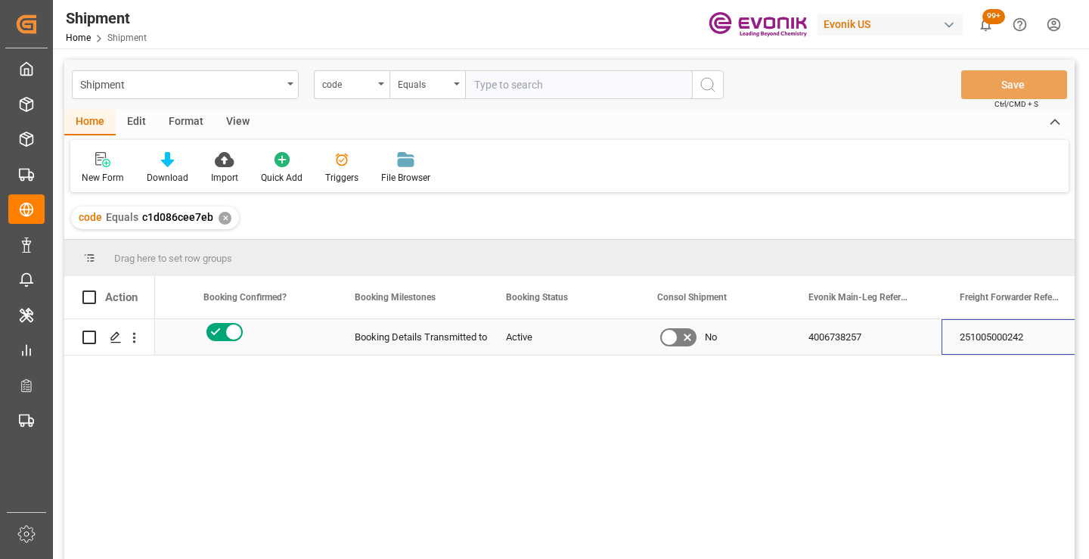
click at [971, 325] on div "251005000242" at bounding box center [1016, 337] width 151 height 36
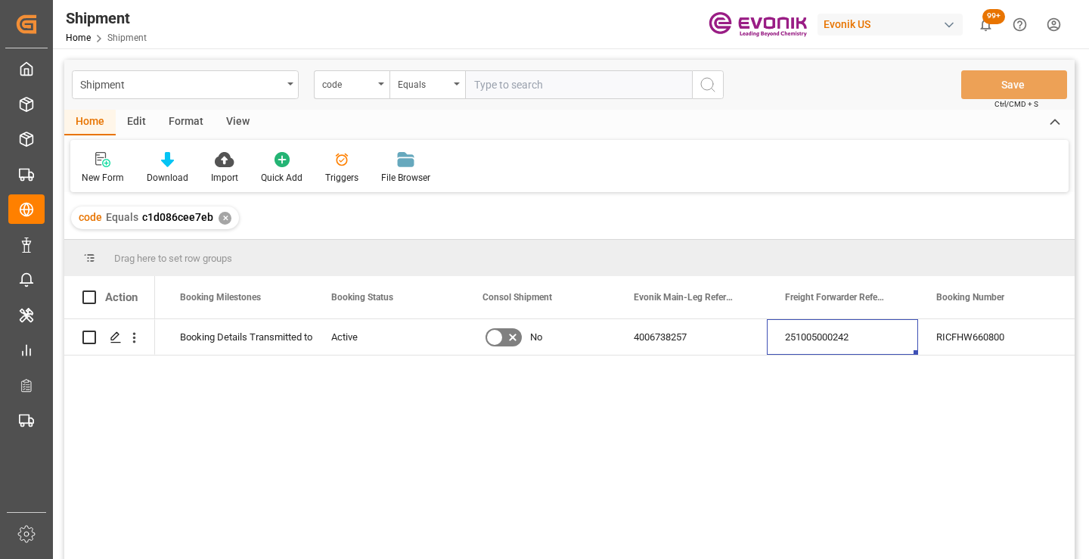
click at [824, 407] on div "c1d086cee7eb Booking Details Transmitted to SAP Active No 4006738257 2510050002…" at bounding box center [614, 443] width 919 height 249
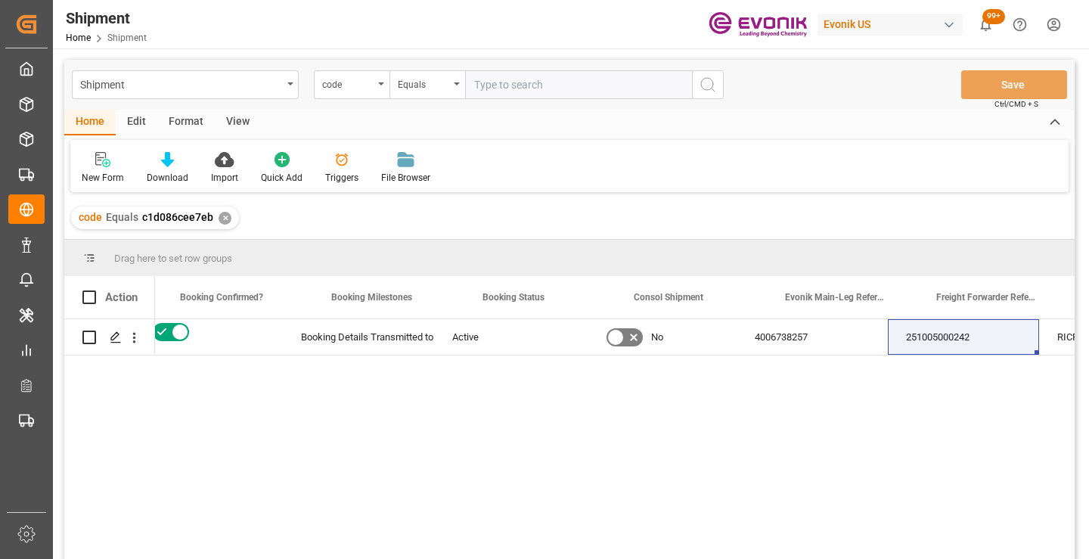
scroll to position [0, 0]
click at [944, 336] on div "251005000242" at bounding box center [963, 337] width 151 height 36
click at [218, 222] on div "✕" at bounding box center [224, 218] width 13 height 13
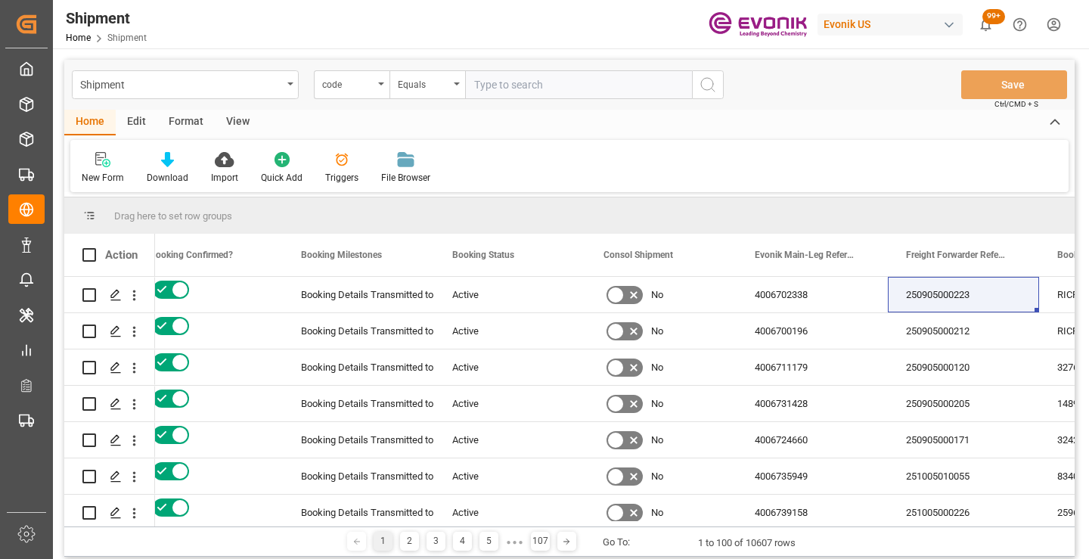
click at [577, 85] on input "text" at bounding box center [578, 84] width 227 height 29
paste input "4278e7a71da8"
type input "4278e7a71da8"
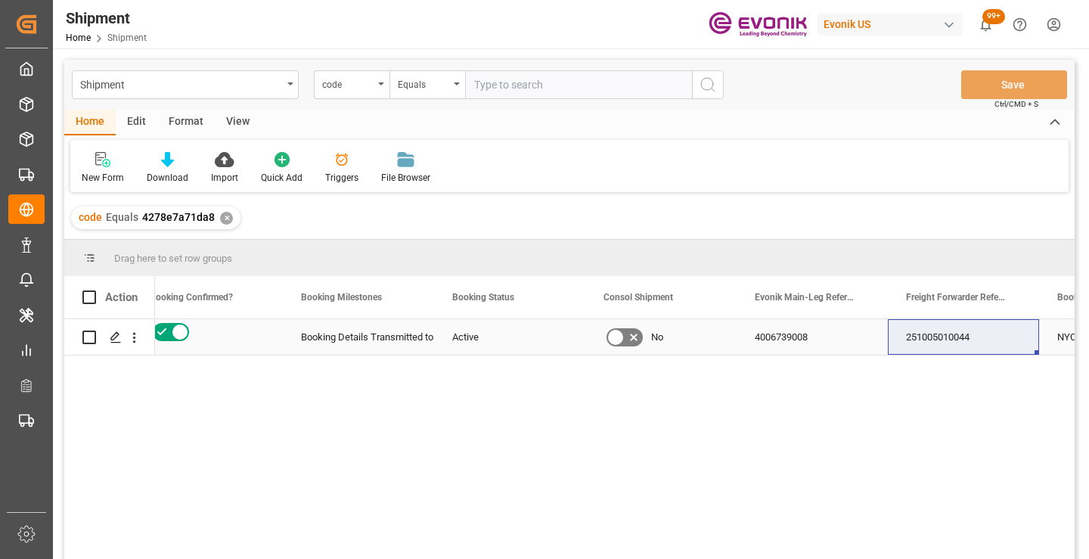
click at [950, 340] on div "251005010044" at bounding box center [963, 337] width 151 height 36
click at [221, 220] on div "✕" at bounding box center [226, 218] width 13 height 13
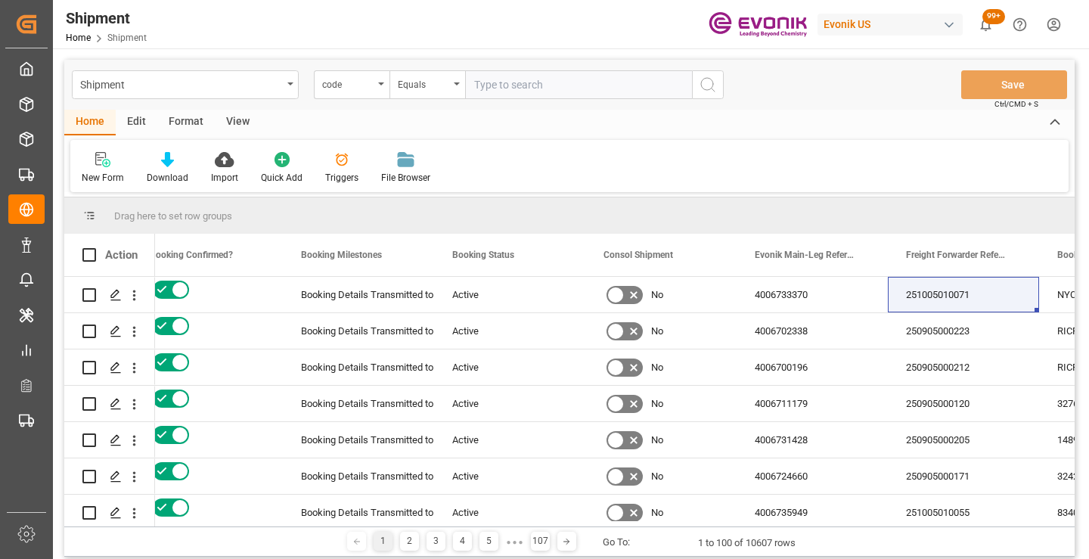
click at [536, 90] on input "text" at bounding box center [578, 84] width 227 height 29
paste input "7673e98ae4e8"
type input "7673e98ae4e8"
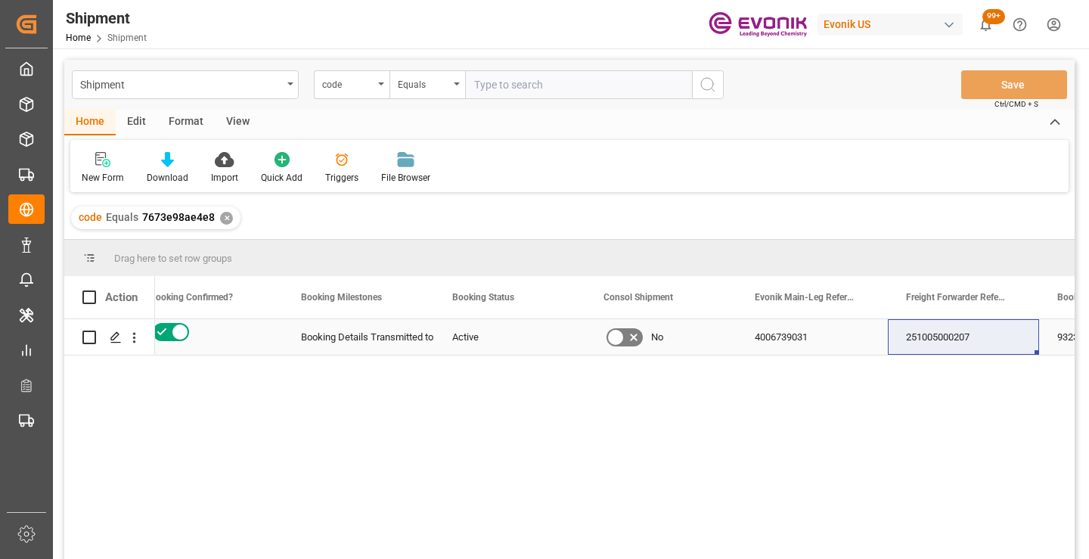
click at [968, 342] on div "251005000207" at bounding box center [963, 337] width 151 height 36
click at [222, 224] on div "✕" at bounding box center [226, 218] width 13 height 13
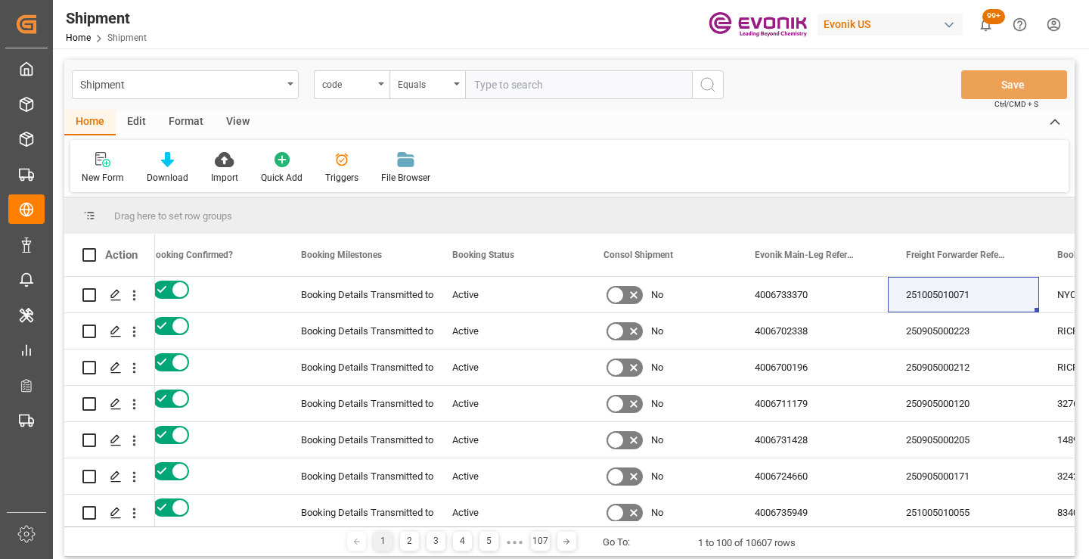
click at [522, 85] on input "text" at bounding box center [578, 84] width 227 height 29
paste input "251005000207"
type input "251005000207"
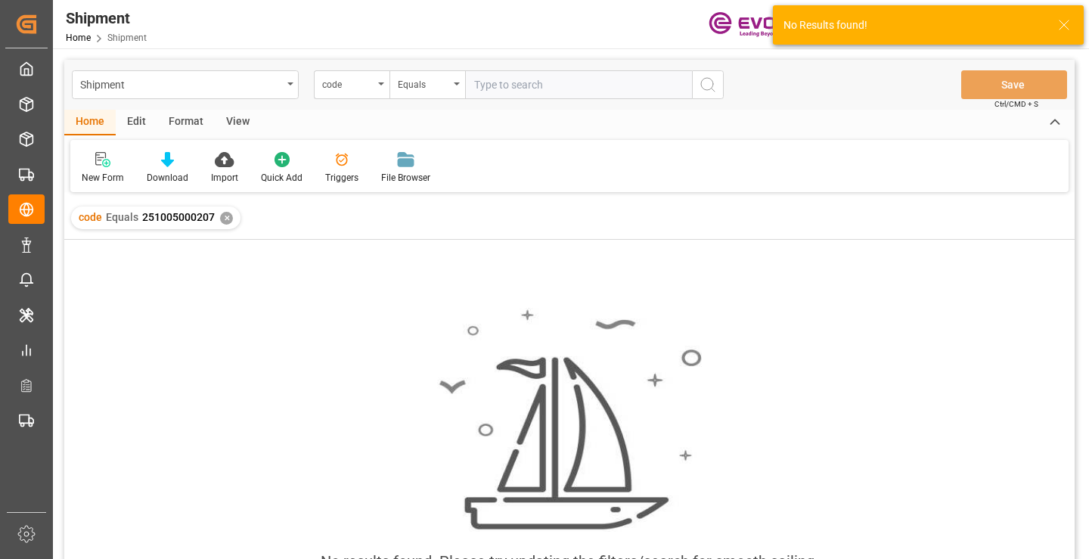
click at [228, 220] on div "✕" at bounding box center [226, 218] width 13 height 13
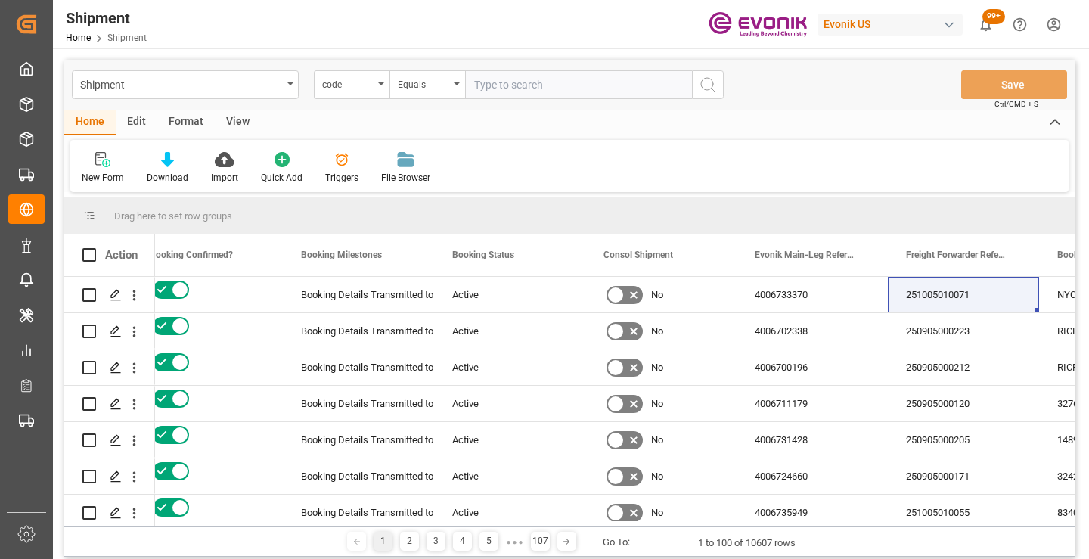
click at [508, 92] on input "text" at bounding box center [578, 84] width 227 height 29
paste input "8fdbf72289f5"
type input "8fdbf72289f5"
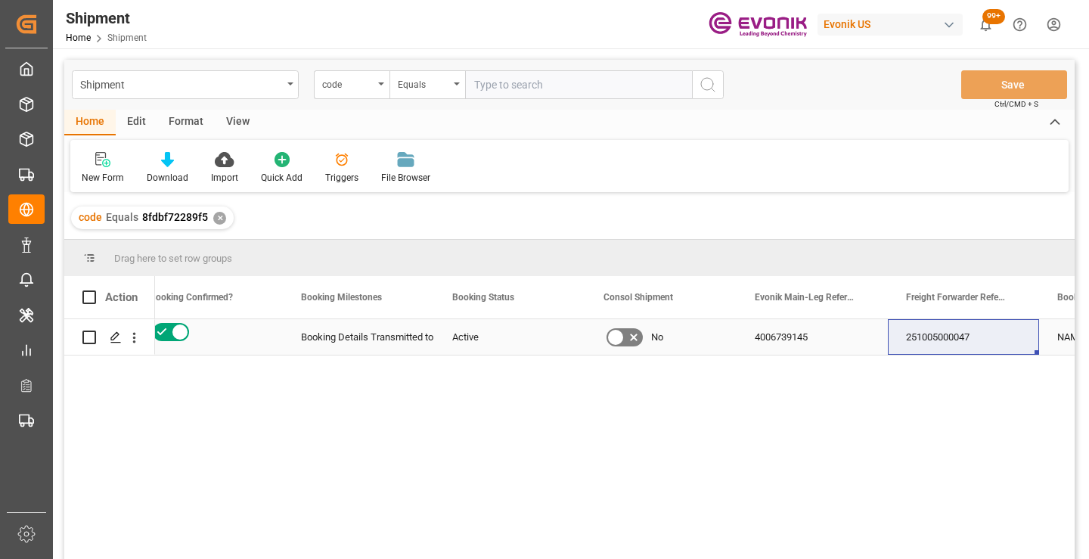
click at [979, 343] on div "251005000047" at bounding box center [963, 337] width 151 height 36
click at [215, 216] on div "✕" at bounding box center [219, 218] width 13 height 13
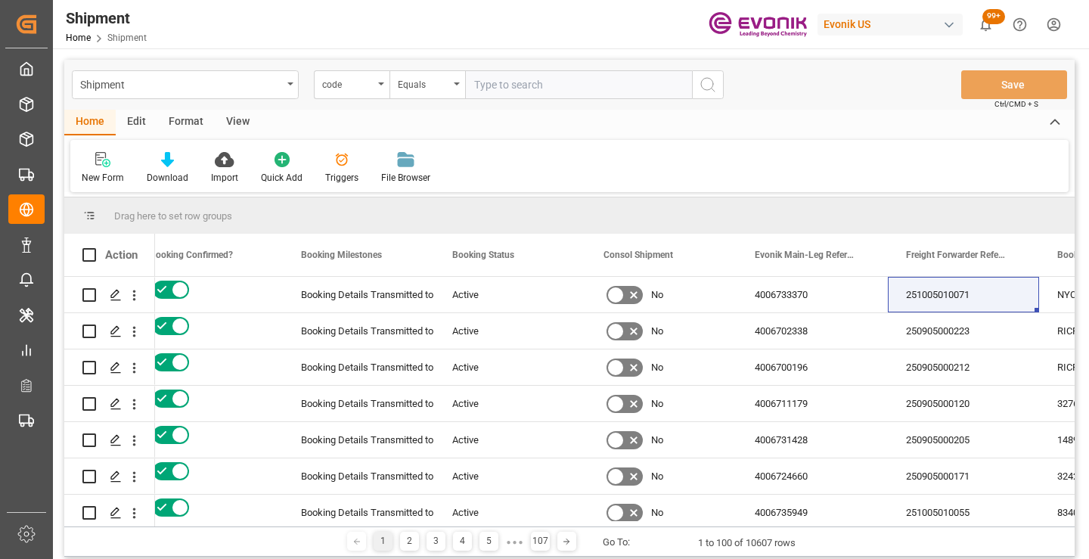
click at [562, 87] on input "text" at bounding box center [578, 84] width 227 height 29
paste input "9be206486ea1"
type input "9be206486ea1"
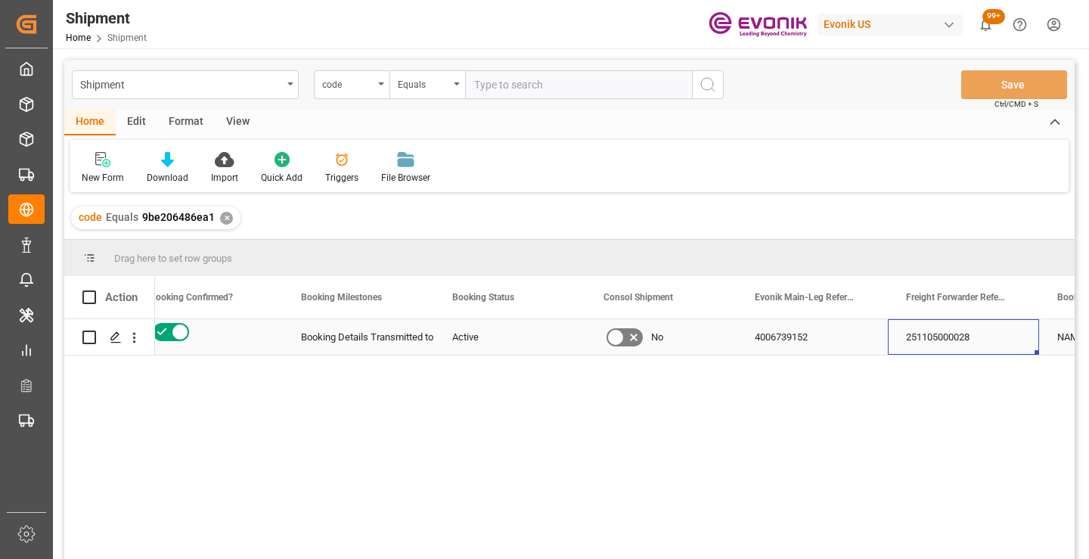
click at [921, 336] on div "251105000028" at bounding box center [963, 337] width 151 height 36
click at [223, 215] on div "✕" at bounding box center [226, 218] width 13 height 13
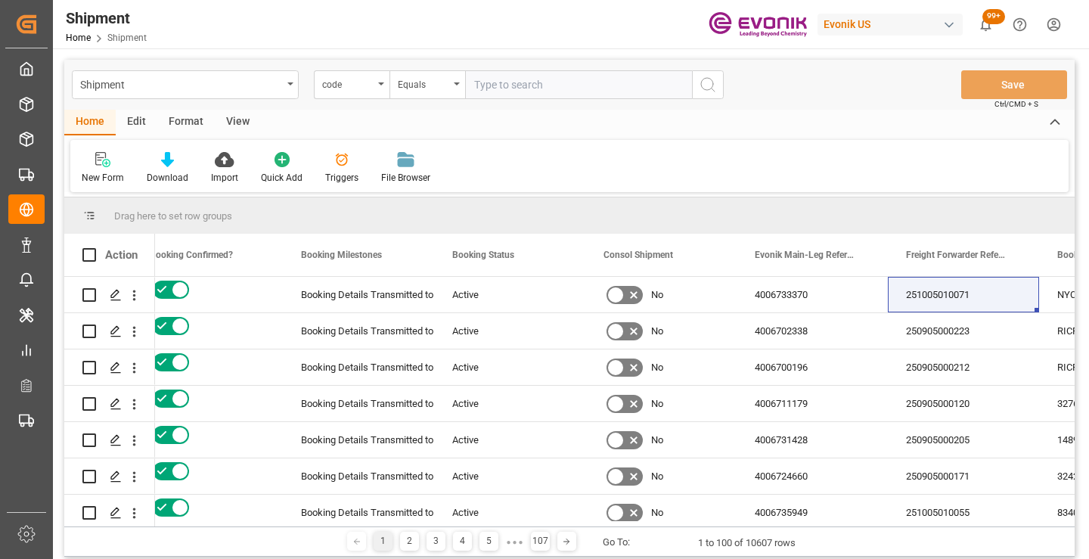
click at [538, 95] on input "text" at bounding box center [578, 84] width 227 height 29
paste input "72c10163d228"
type input "72c10163d228"
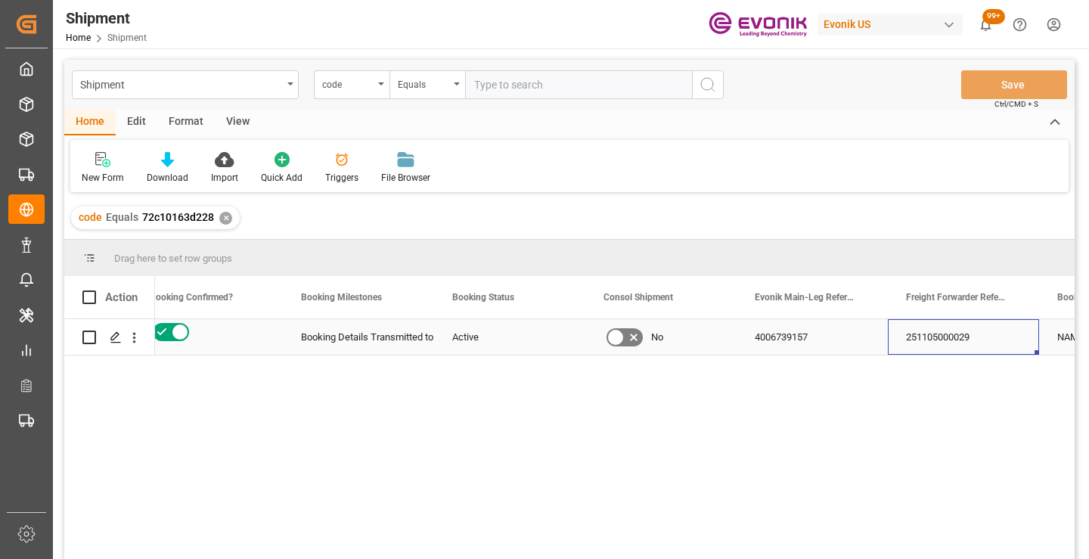
click at [957, 339] on div "251105000029" at bounding box center [963, 337] width 151 height 36
click at [224, 220] on div "✕" at bounding box center [225, 218] width 13 height 13
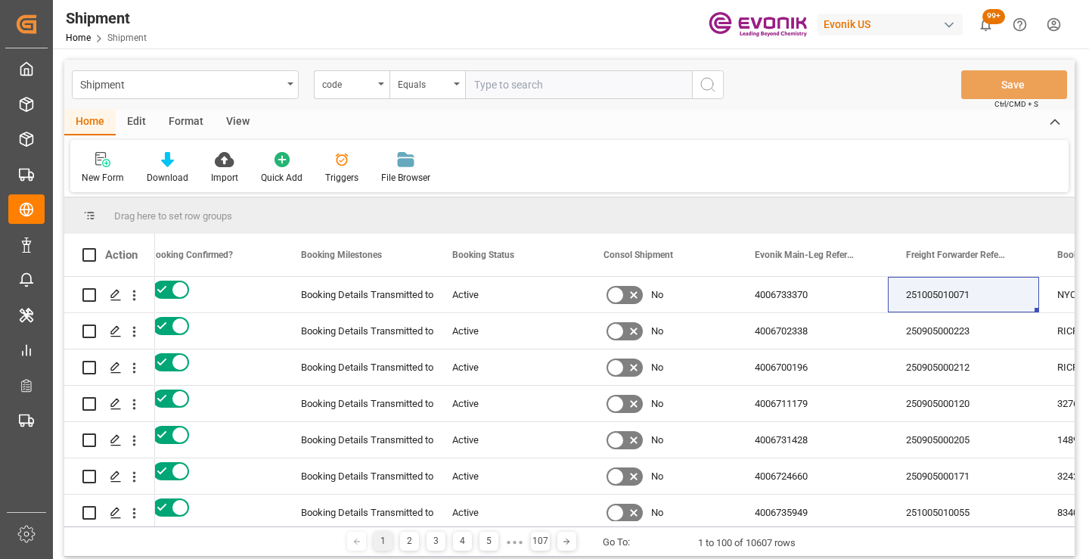
click at [563, 80] on input "text" at bounding box center [578, 84] width 227 height 29
paste input "48c5fc27df09"
type input "48c5fc27df09"
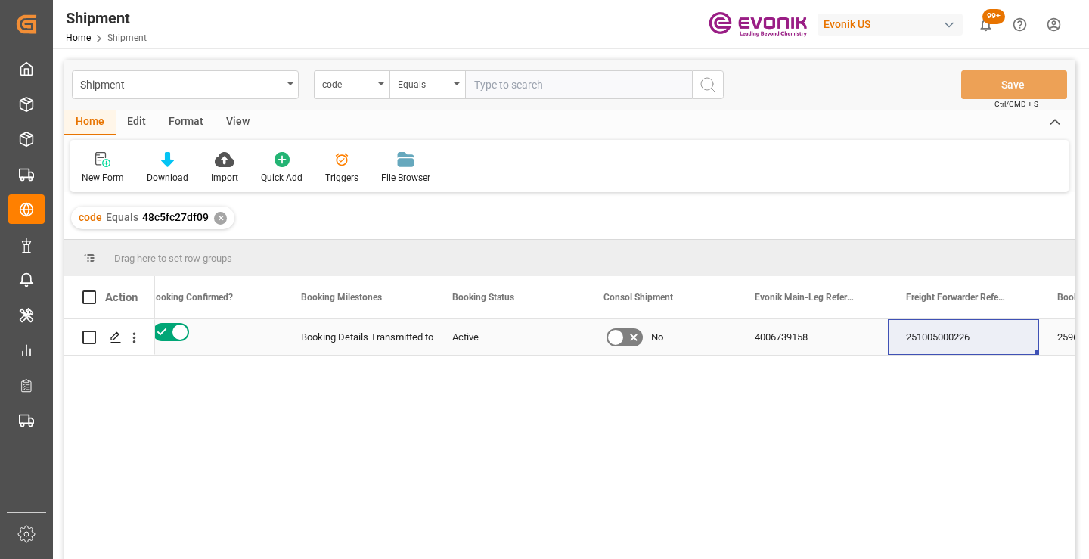
click at [942, 339] on div "251005000226" at bounding box center [963, 337] width 151 height 36
